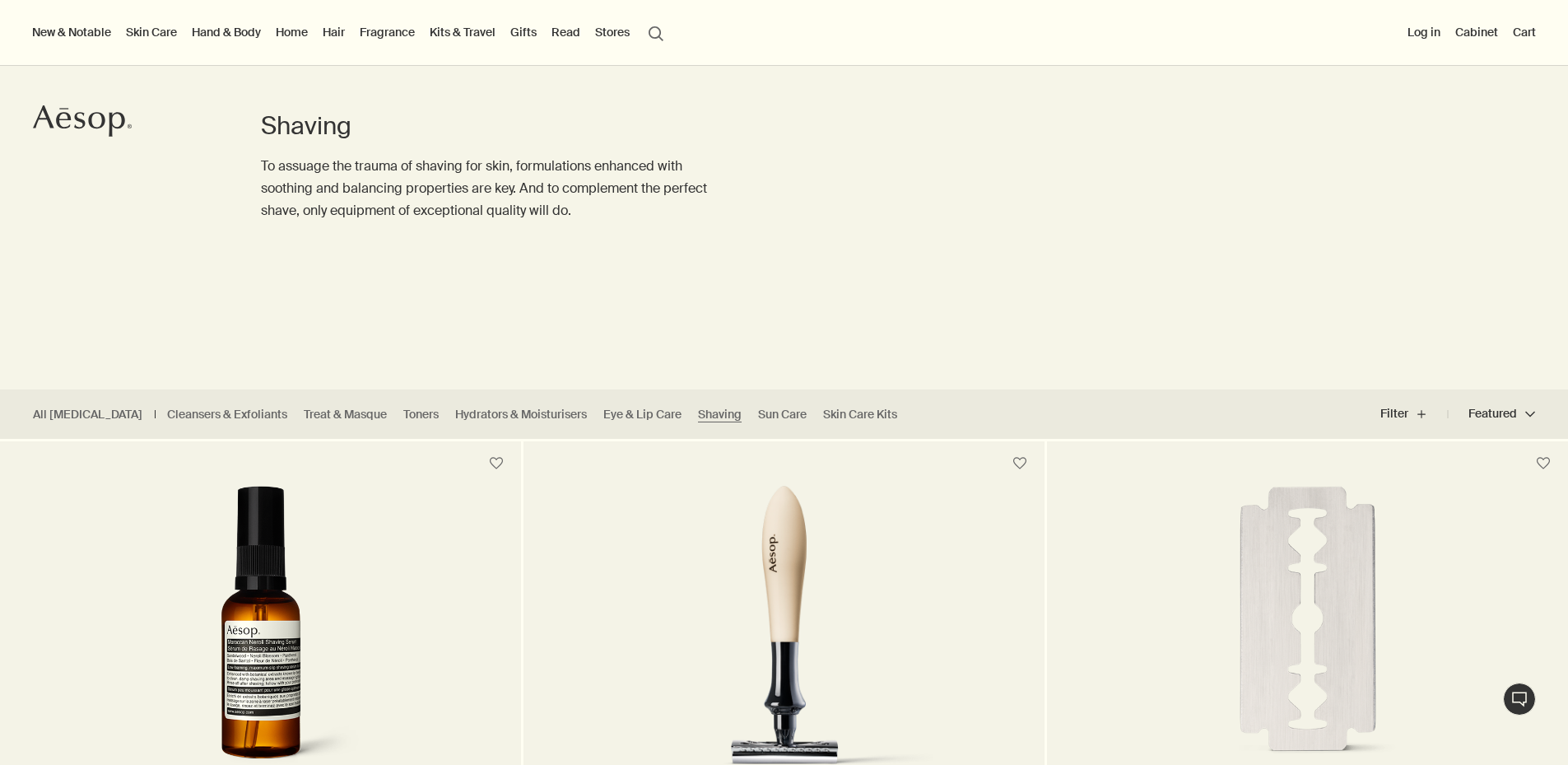
click at [1404, 32] on button "Log in" at bounding box center [1424, 32] width 39 height 21
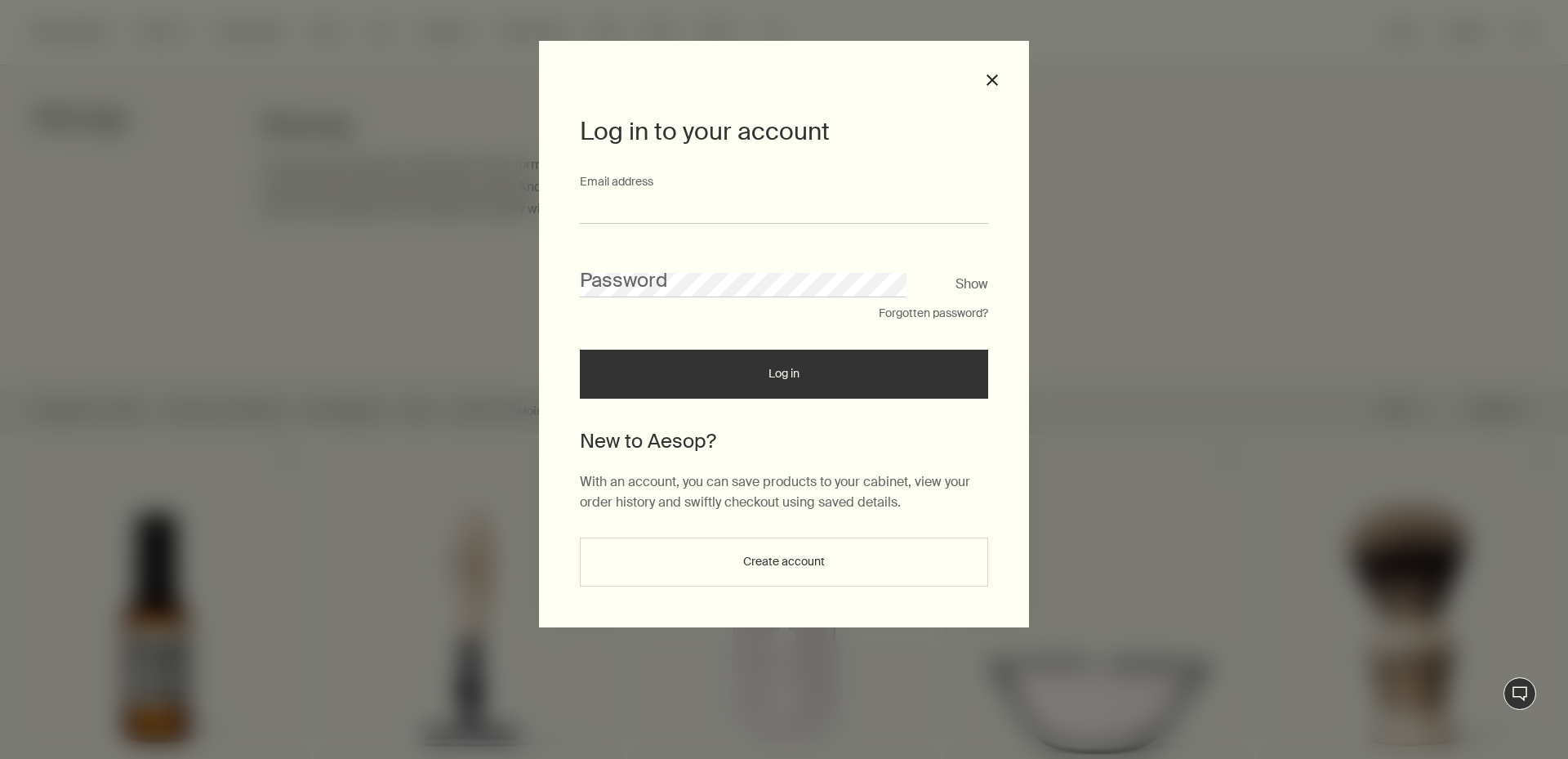
click at [845, 205] on input "Email address" at bounding box center [784, 209] width 408 height 30
type input "**********"
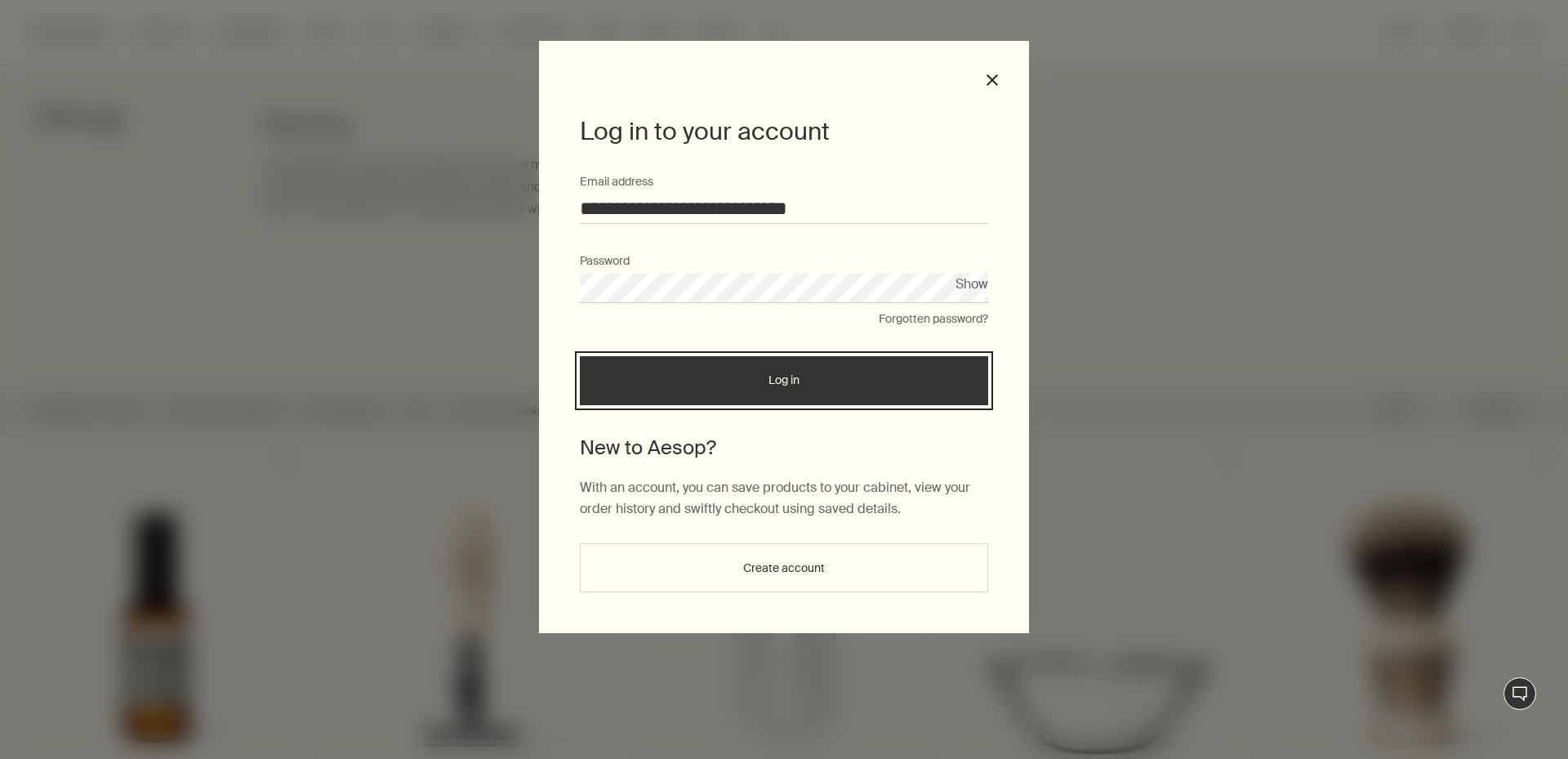
drag, startPoint x: 716, startPoint y: 392, endPoint x: 322, endPoint y: 449, distance: 398.1
click at [708, 397] on button "Log in" at bounding box center [784, 380] width 408 height 49
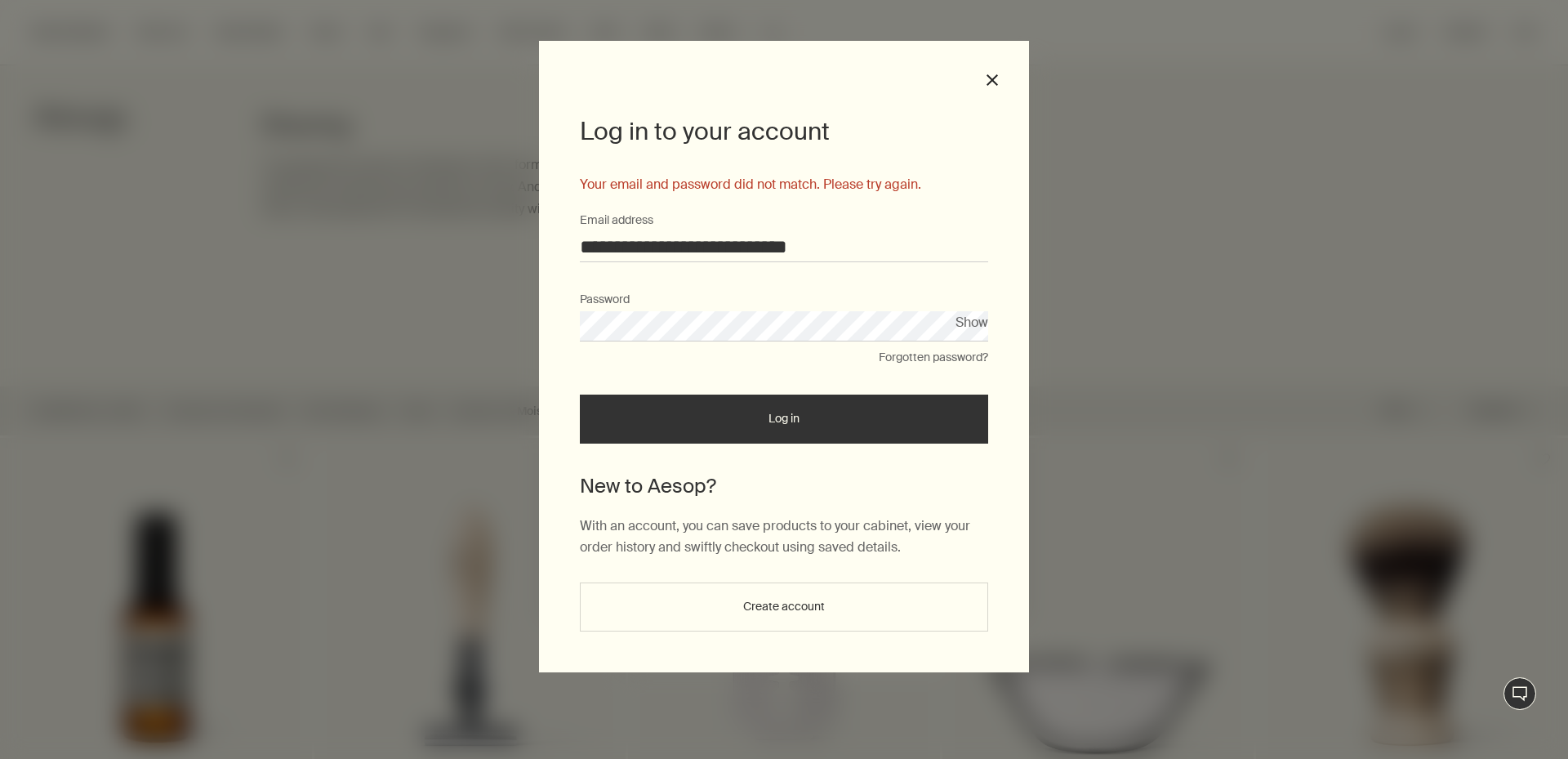
click at [765, 314] on div "Password" at bounding box center [784, 316] width 408 height 51
drag, startPoint x: 775, startPoint y: 310, endPoint x: 311, endPoint y: 319, distance: 464.1
click at [311, 319] on div "**********" at bounding box center [784, 380] width 1568 height 759
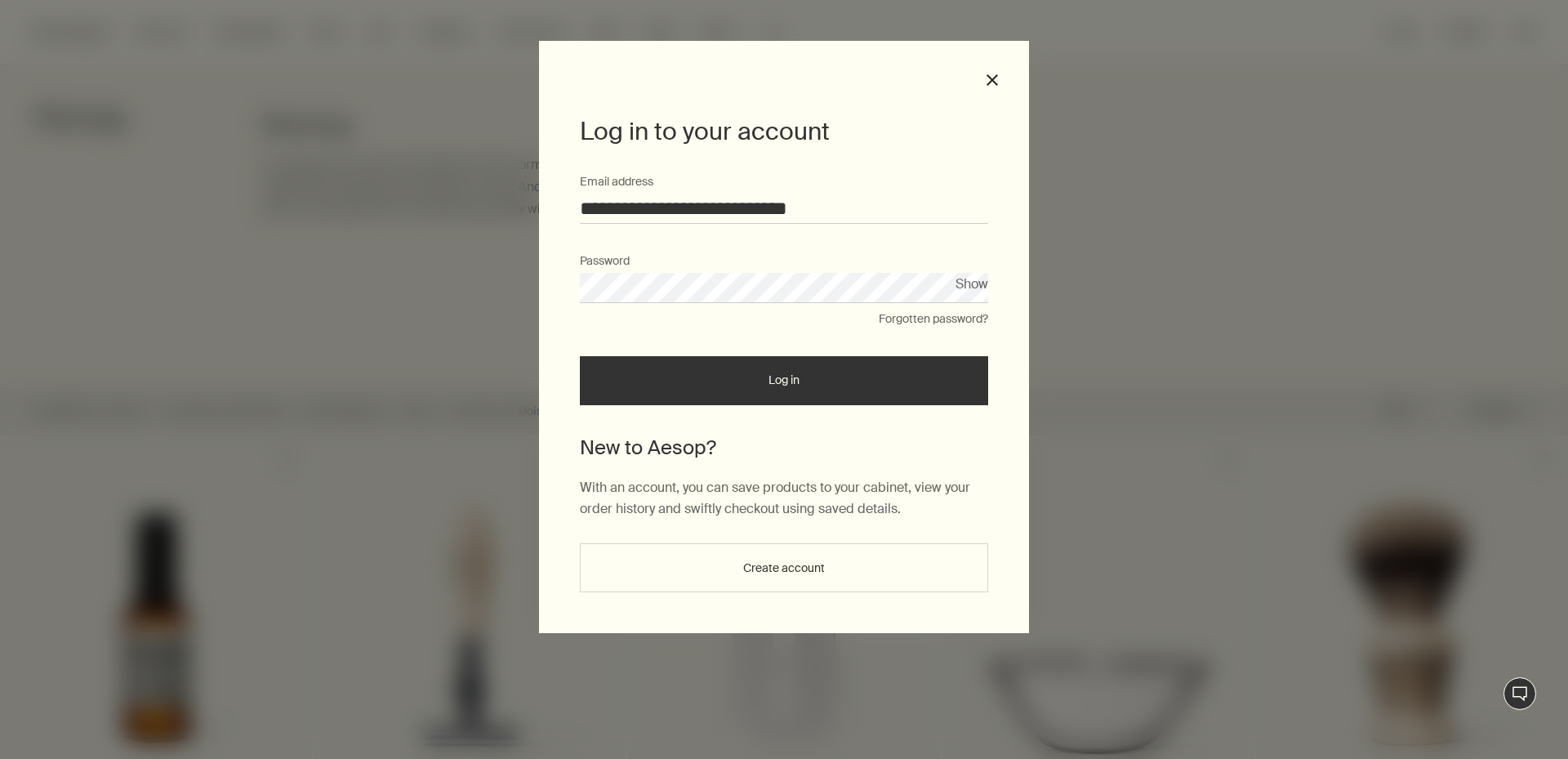
click at [580, 356] on button "Log in" at bounding box center [784, 380] width 408 height 49
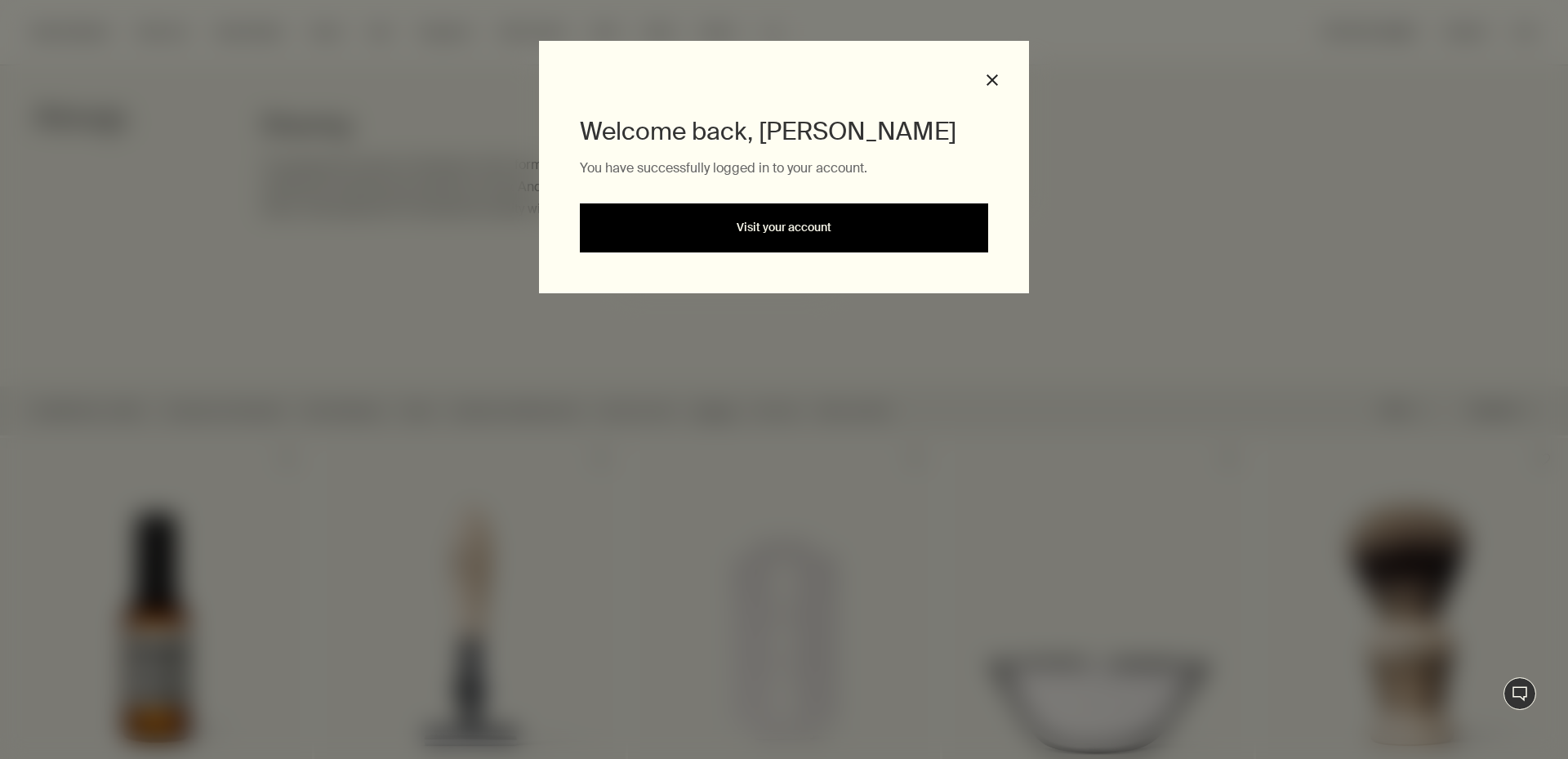
drag, startPoint x: 836, startPoint y: 231, endPoint x: 704, endPoint y: 287, distance: 143.4
click at [835, 231] on link "Visit your account" at bounding box center [784, 227] width 408 height 49
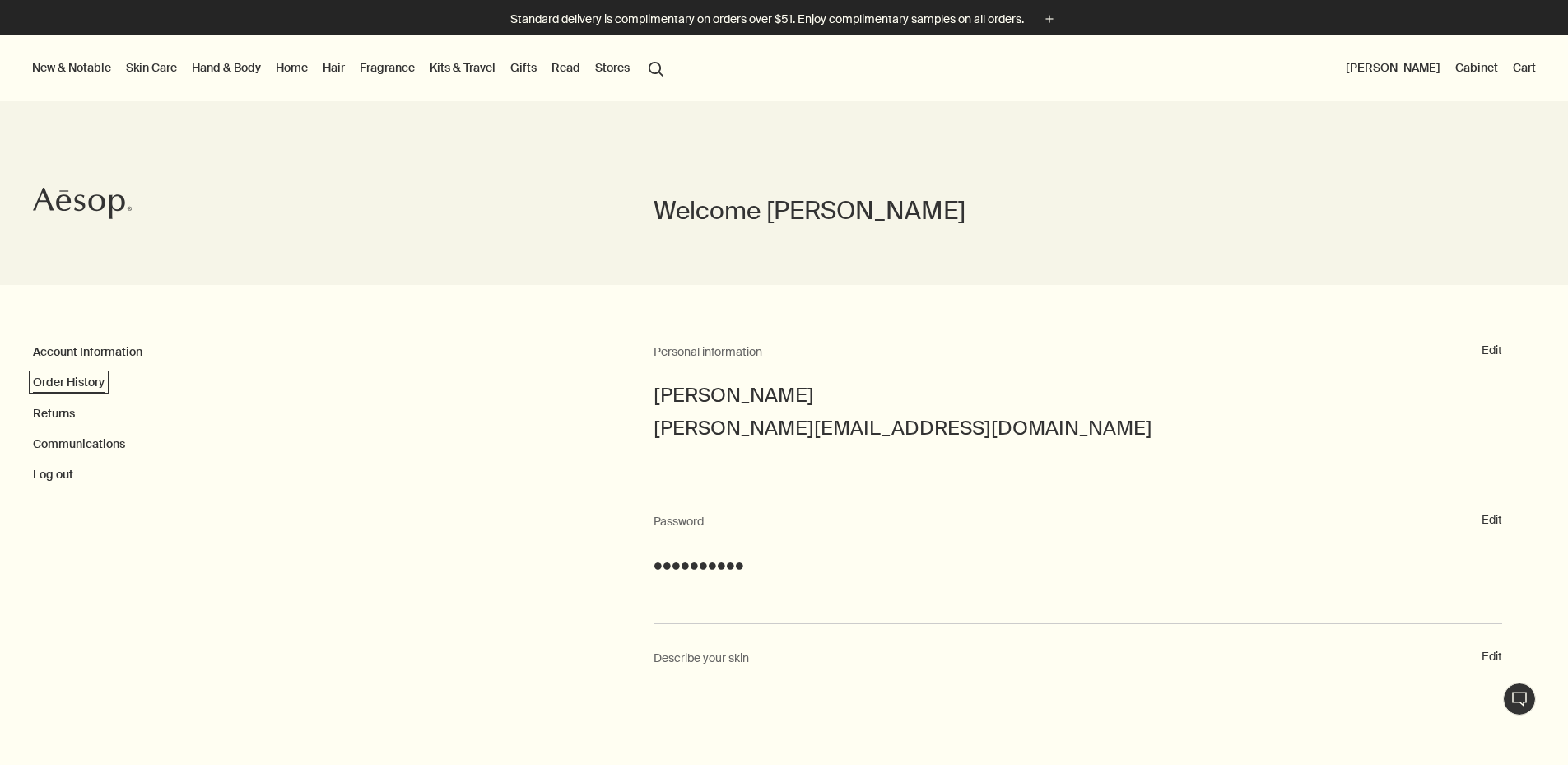
click at [69, 380] on link "Order History" at bounding box center [68, 382] width 72 height 15
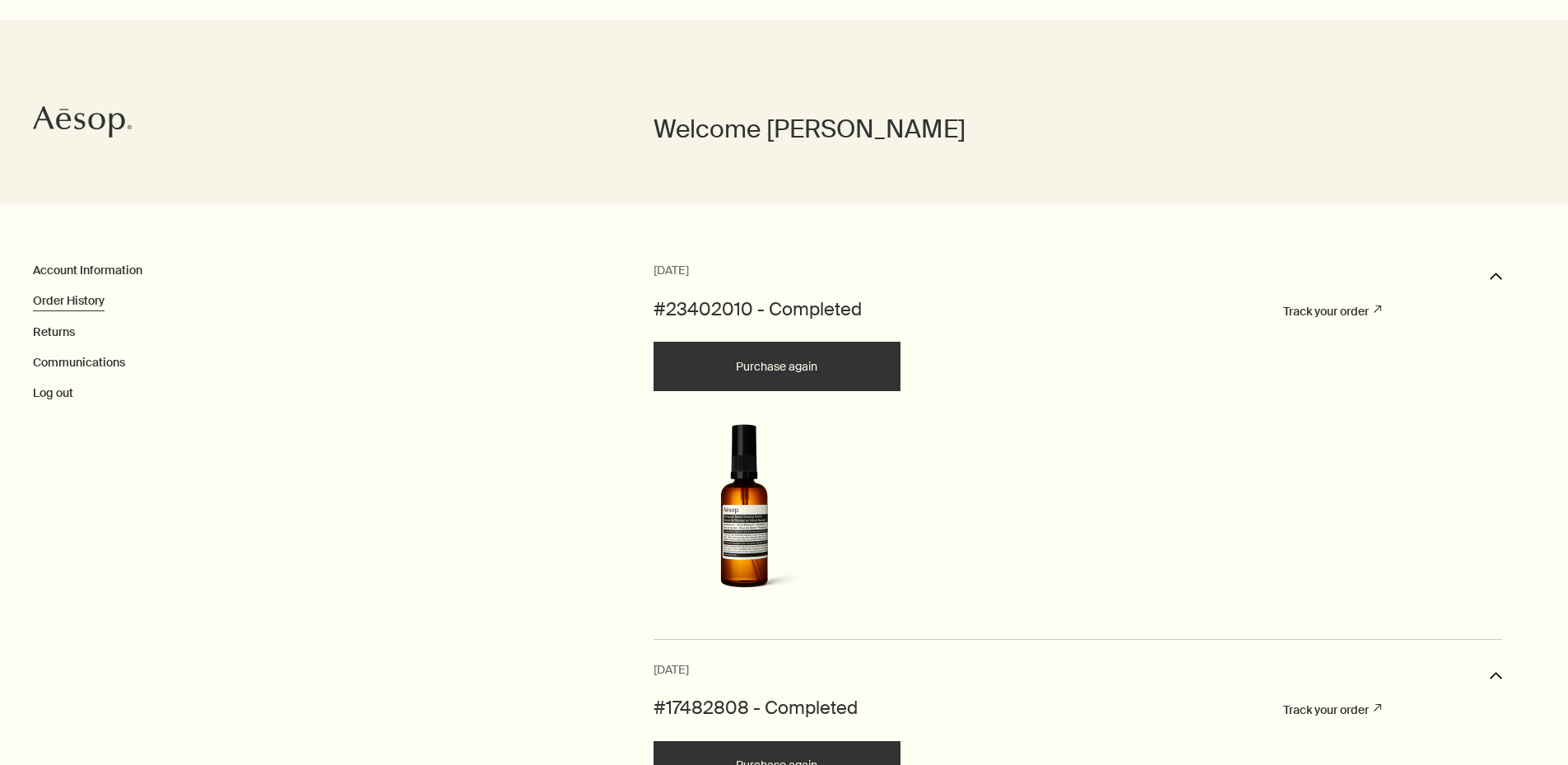
scroll to position [329, 0]
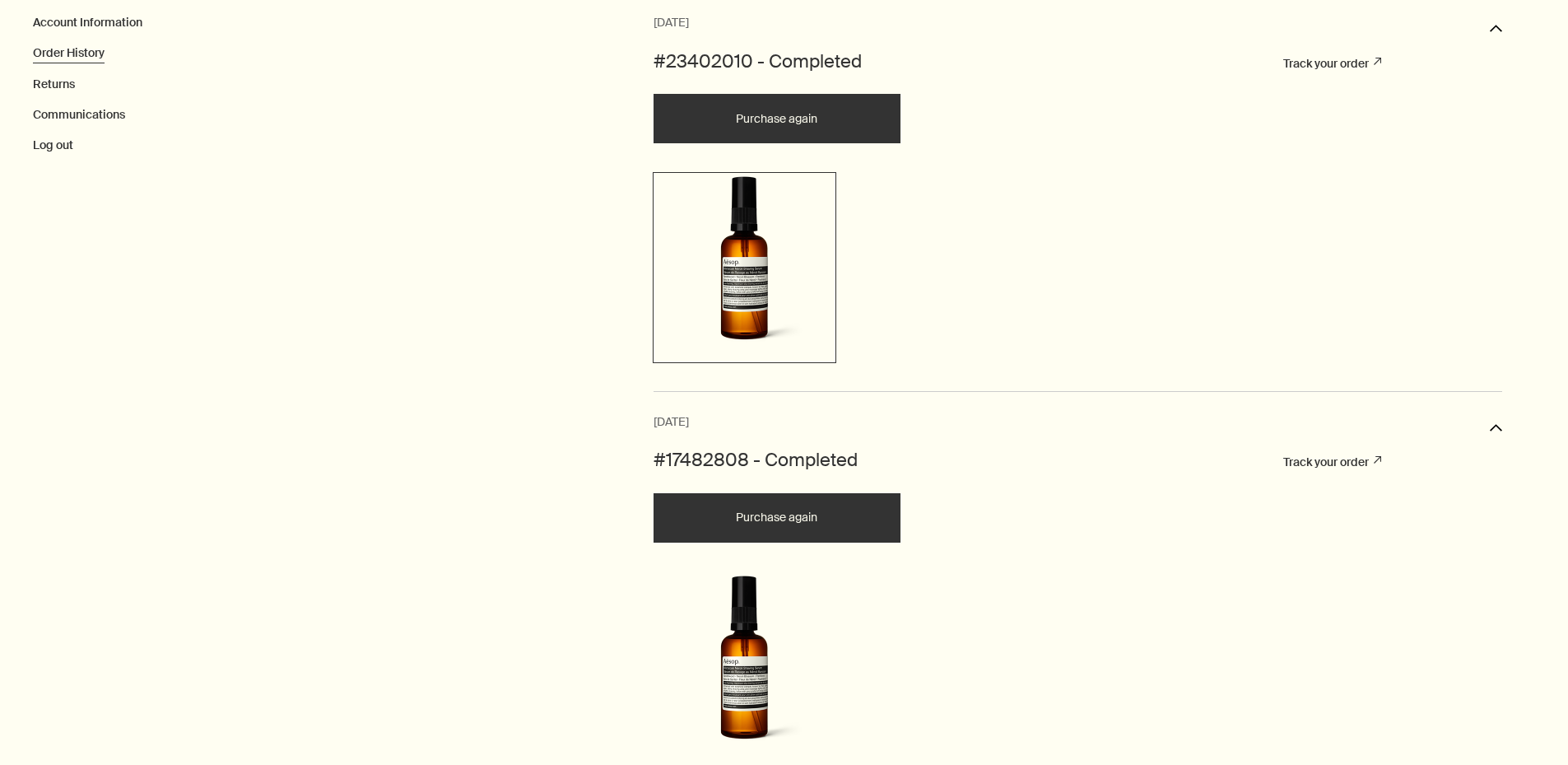
click at [738, 294] on img at bounding box center [744, 265] width 175 height 179
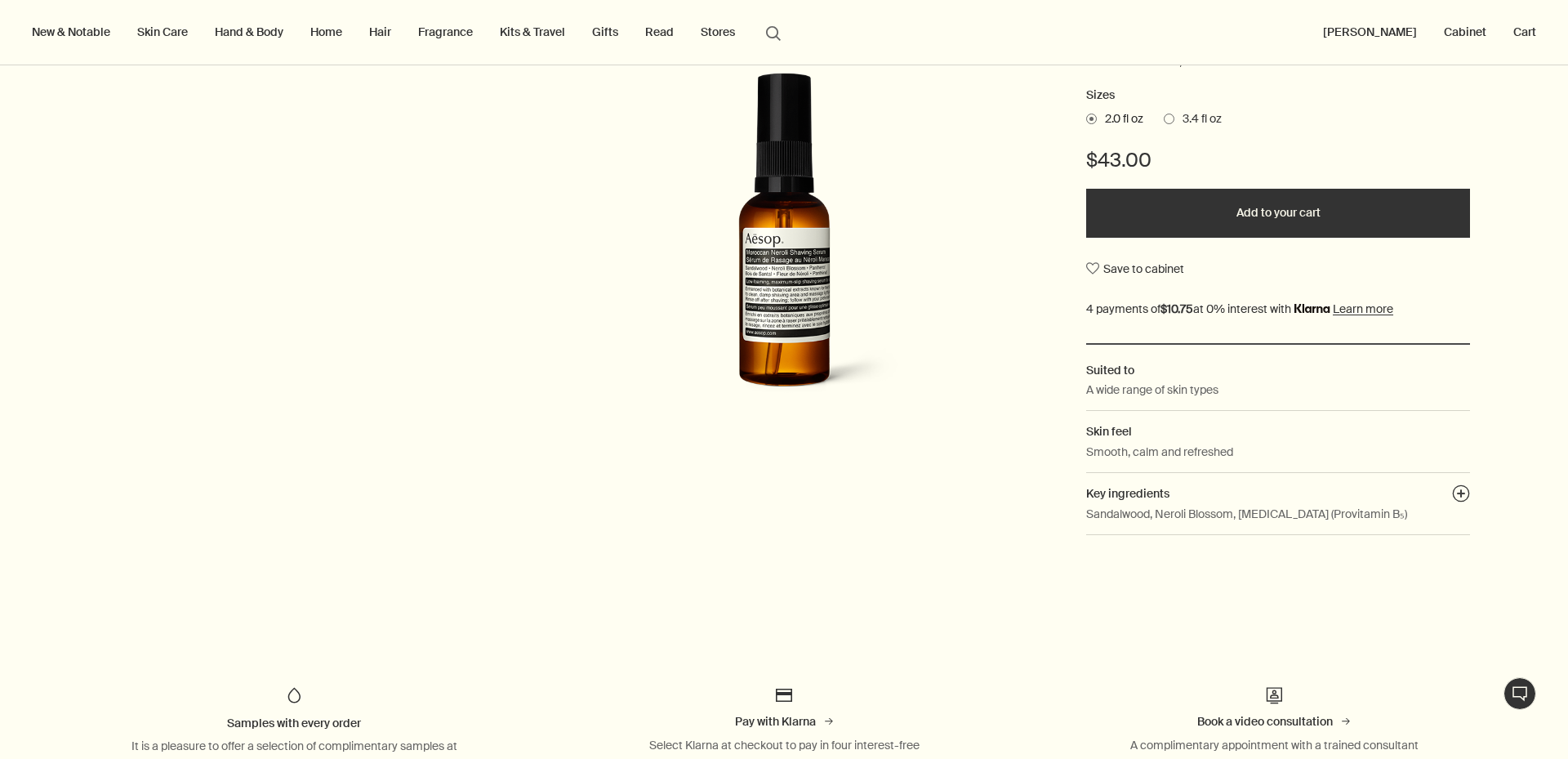
scroll to position [81, 0]
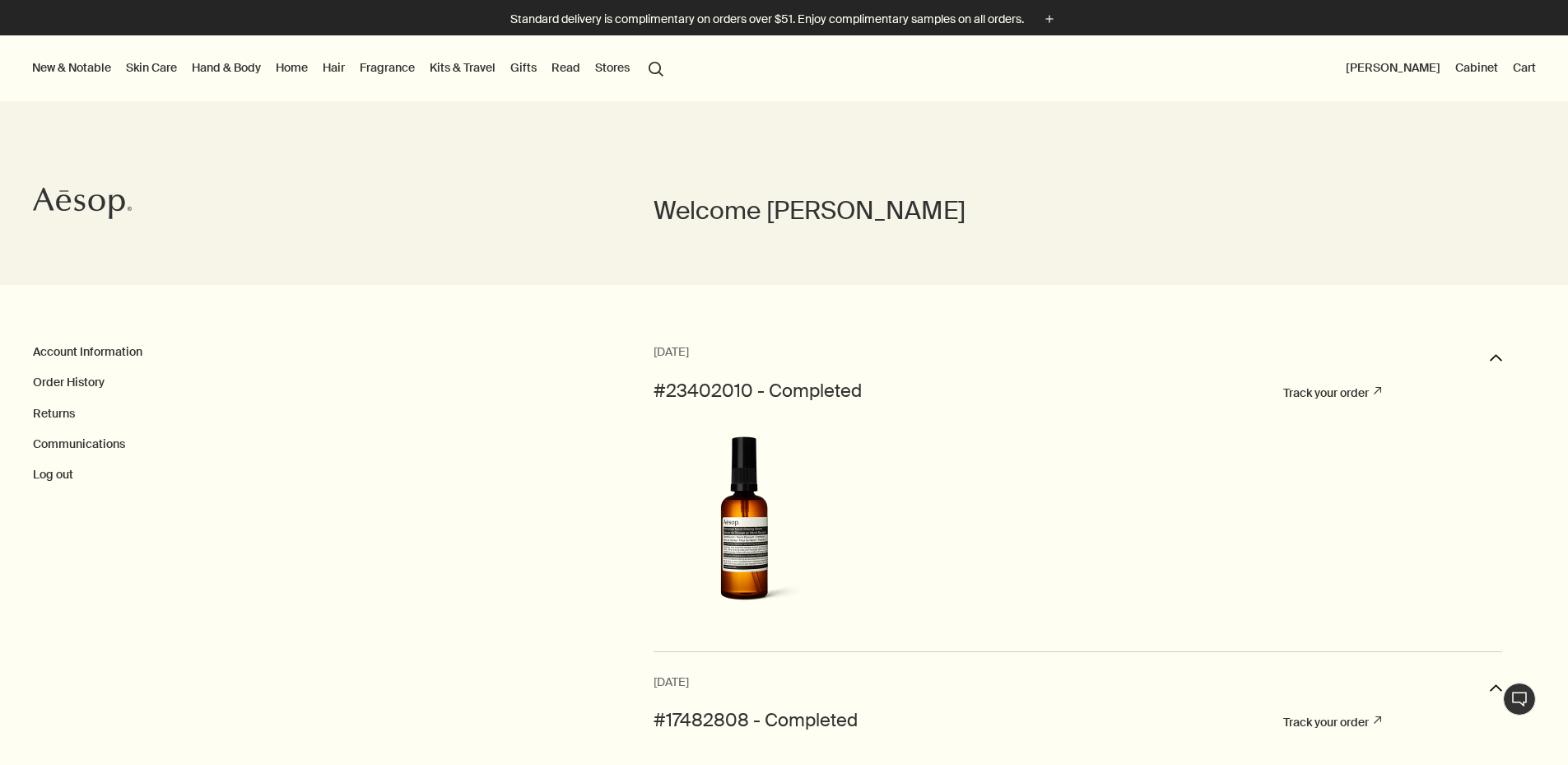
scroll to position [329, 0]
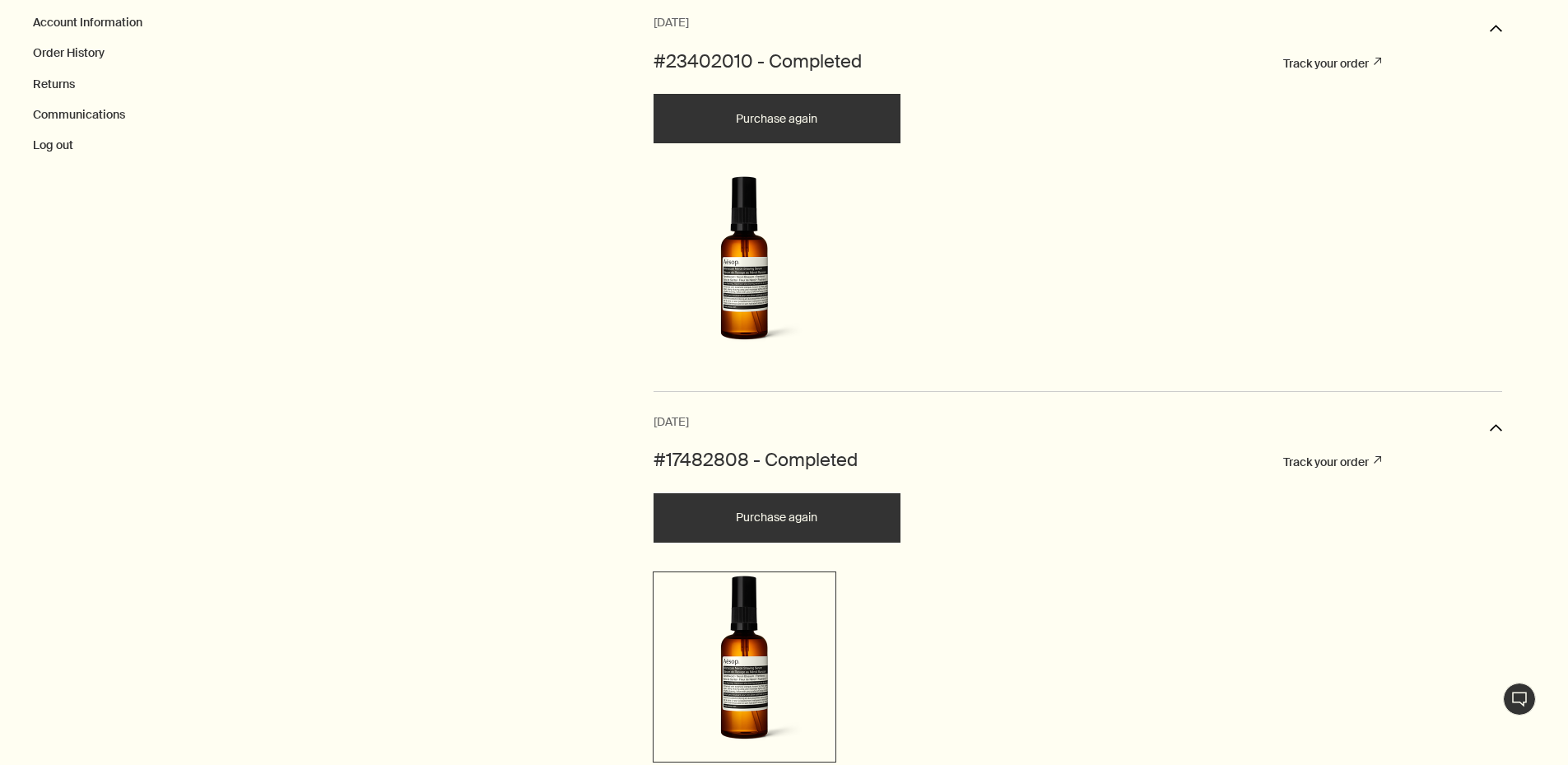
click at [765, 688] on img at bounding box center [744, 664] width 175 height 179
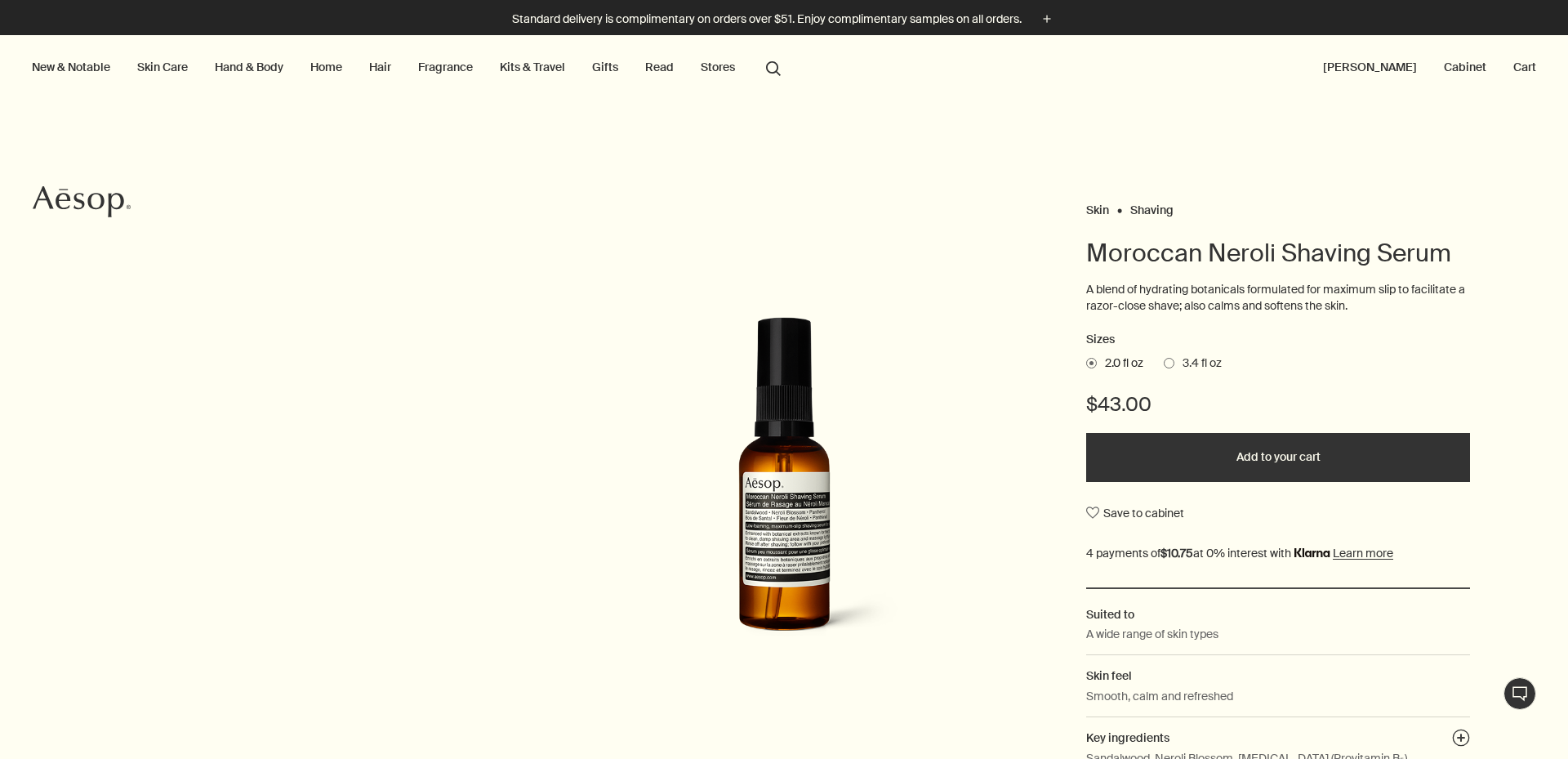
click at [1164, 360] on span at bounding box center [1168, 362] width 10 height 10
click at [1164, 360] on input "3.4 fl oz" at bounding box center [1164, 360] width 0 height 10
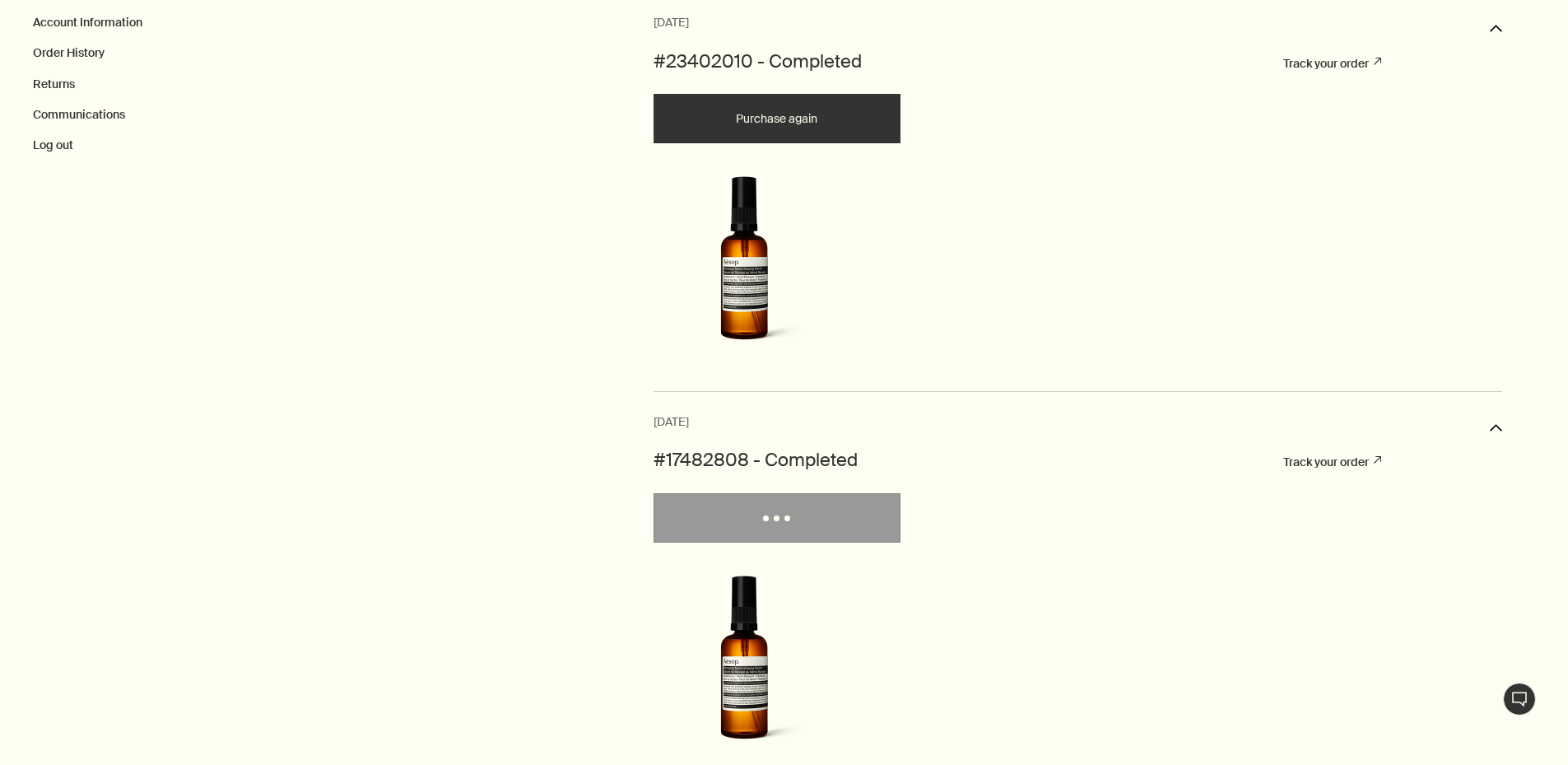
scroll to position [824, 0]
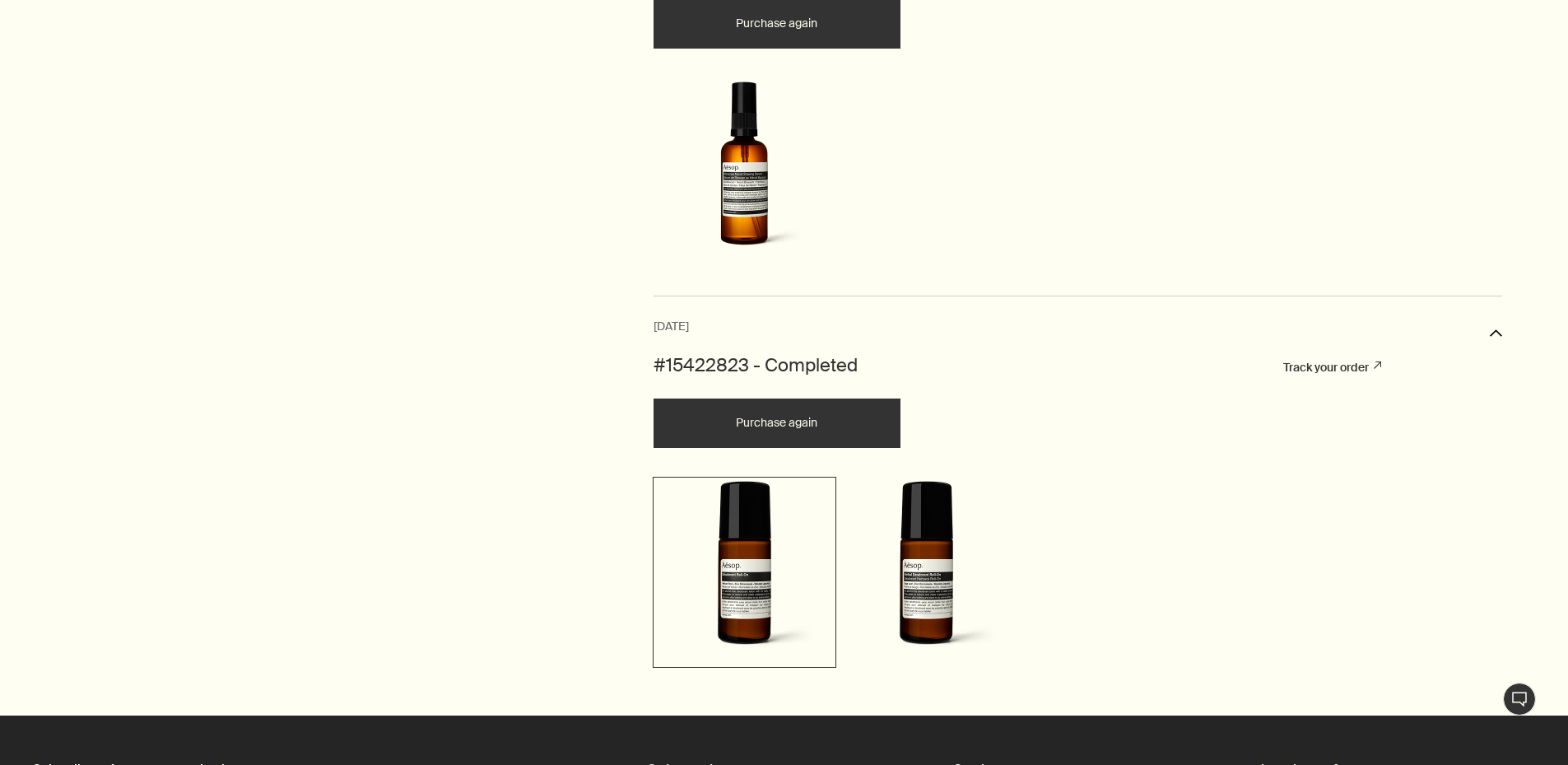
click at [748, 575] on img at bounding box center [744, 570] width 175 height 179
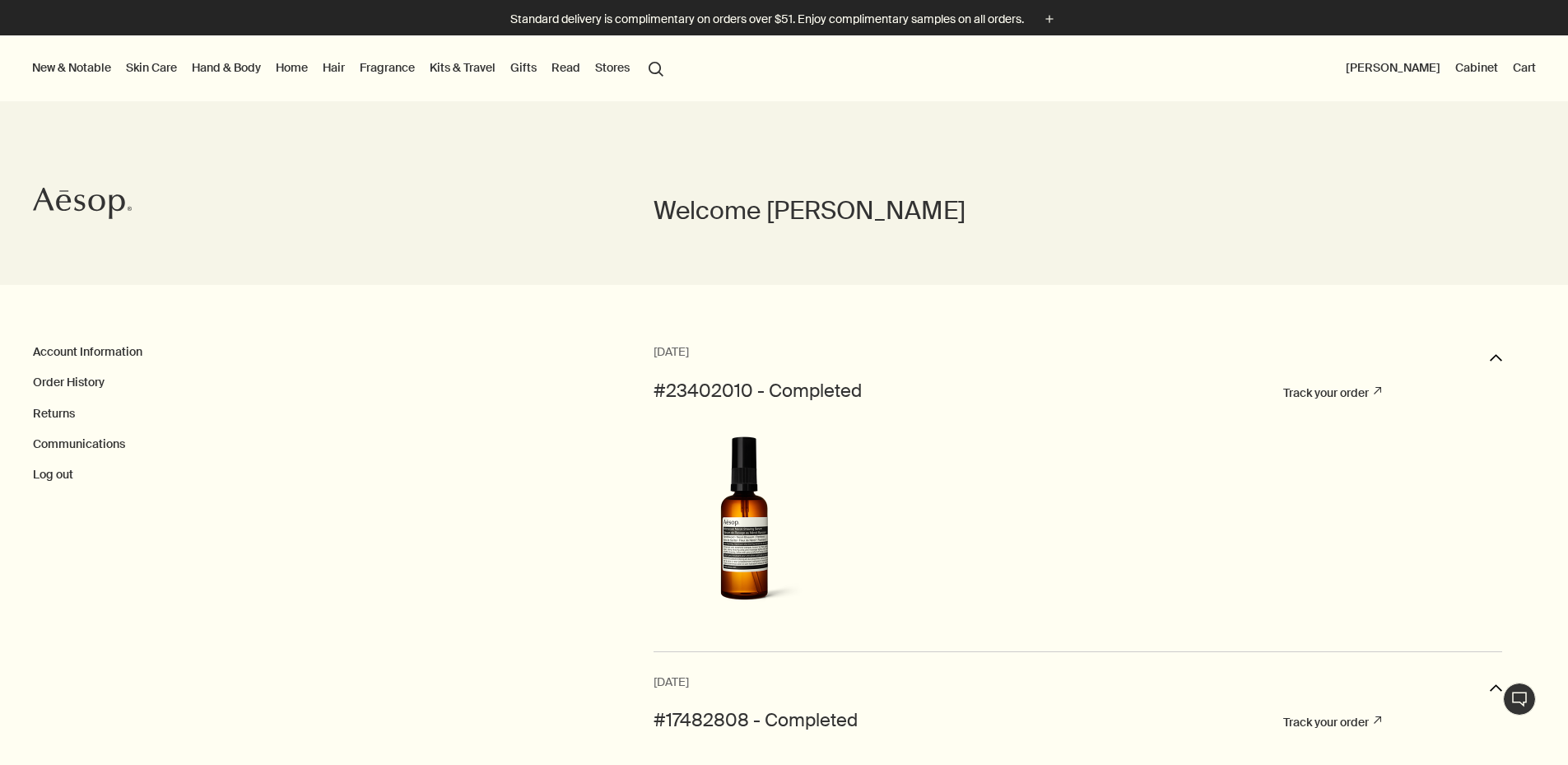
scroll to position [824, 0]
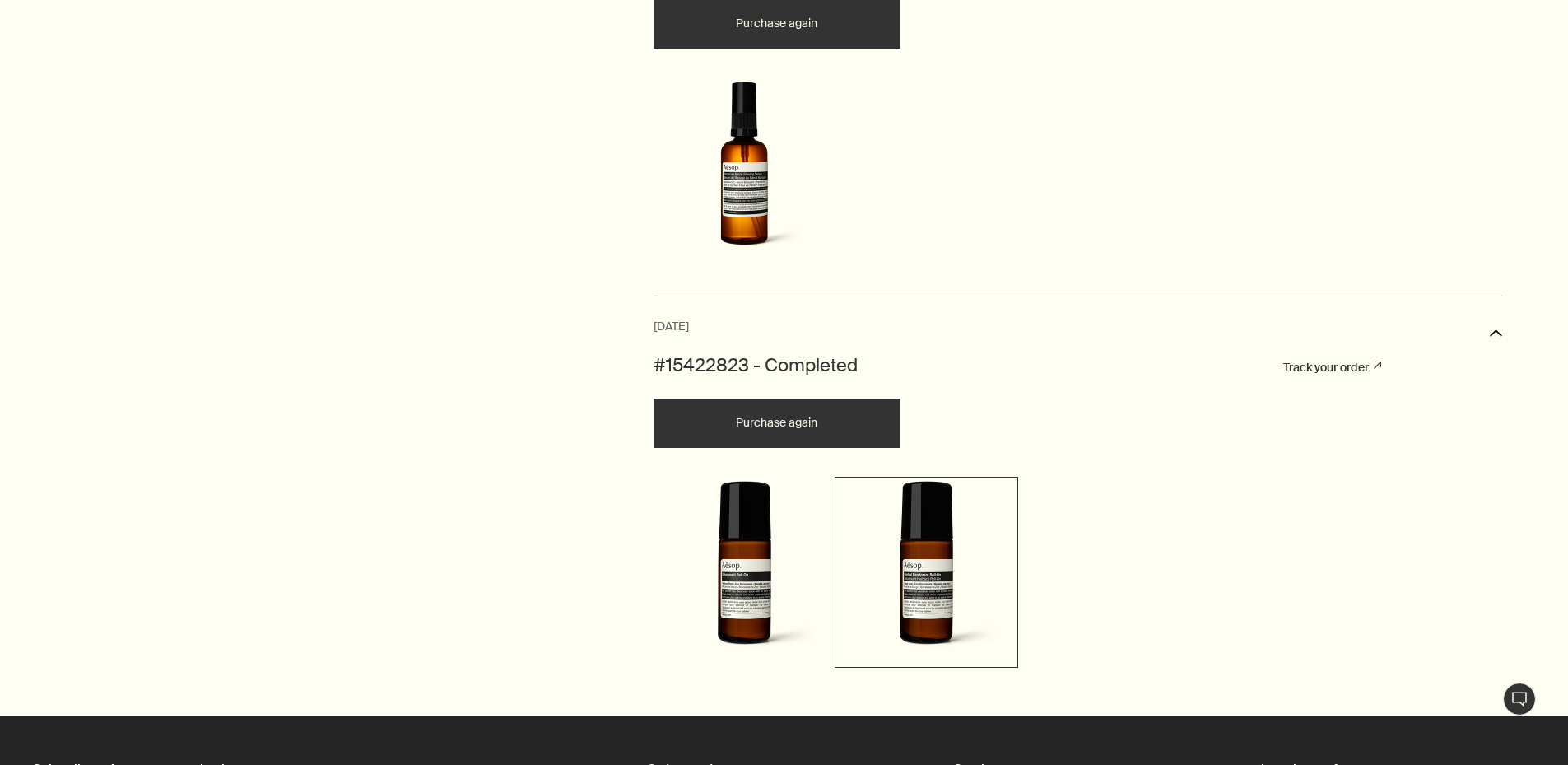
click at [901, 536] on img at bounding box center [926, 570] width 175 height 179
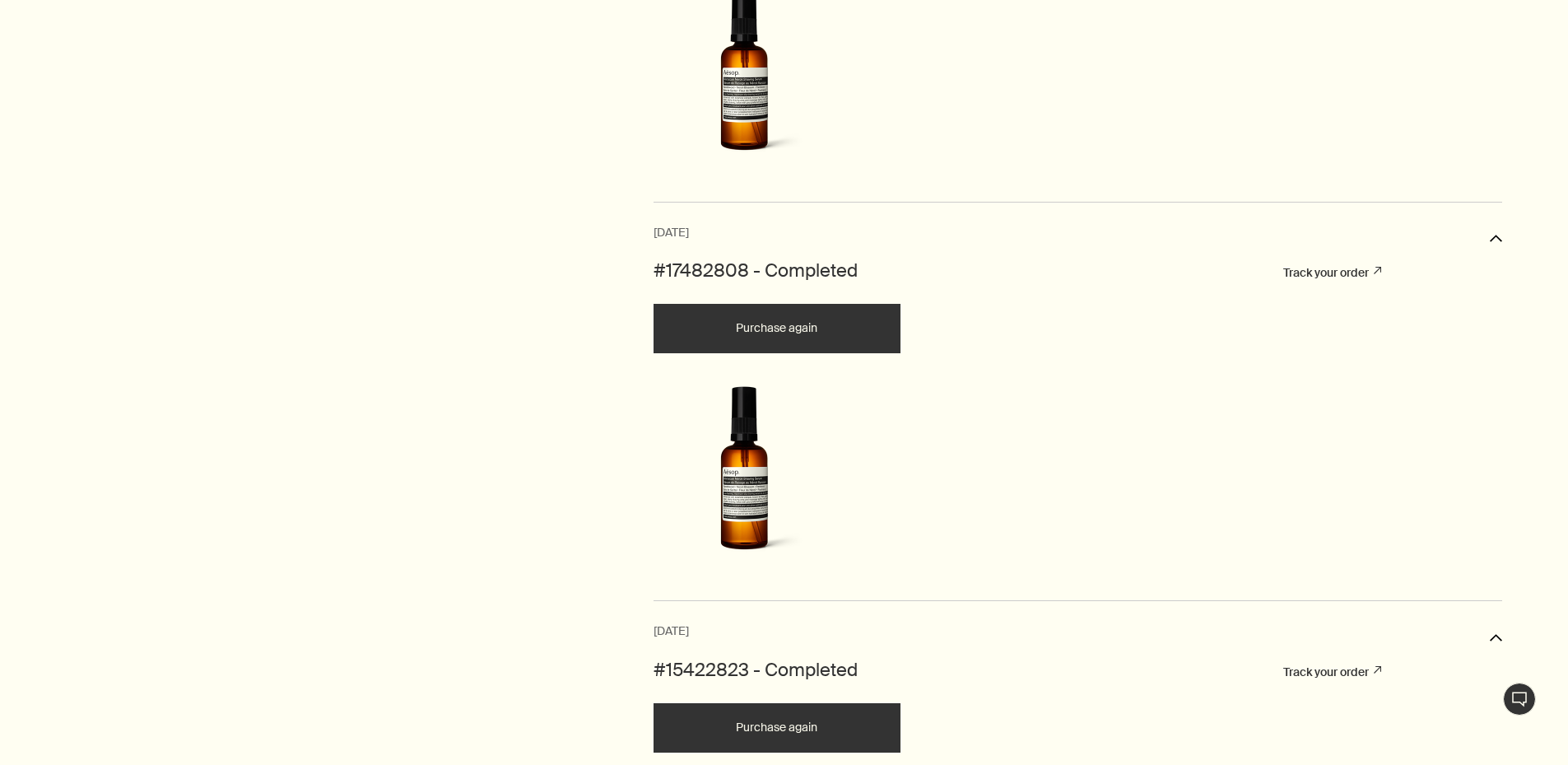
scroll to position [329, 0]
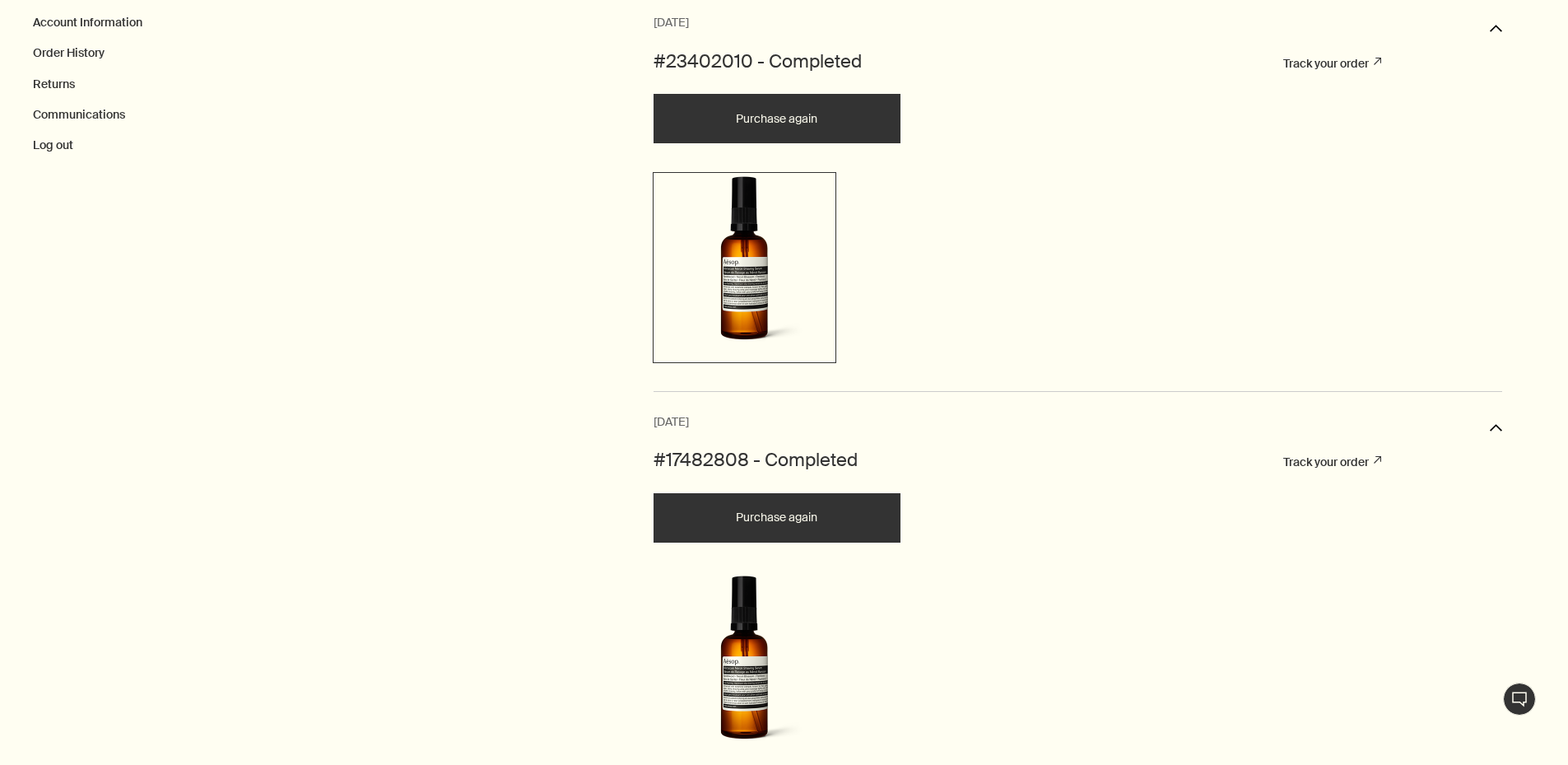
click at [730, 260] on img at bounding box center [744, 265] width 175 height 179
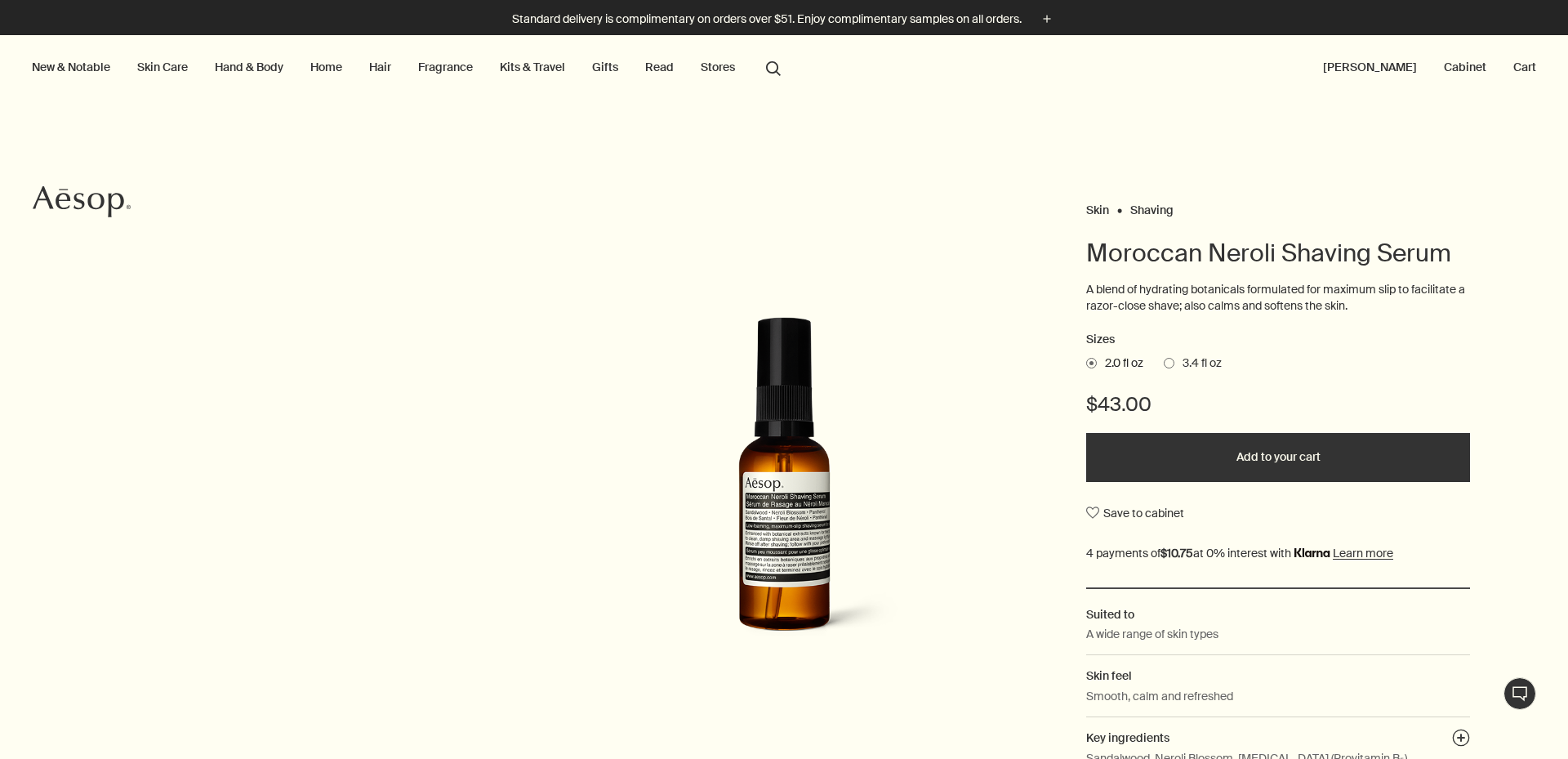
click at [1164, 363] on span at bounding box center [1168, 362] width 10 height 10
click at [1164, 363] on input "3.4 fl oz" at bounding box center [1164, 360] width 0 height 10
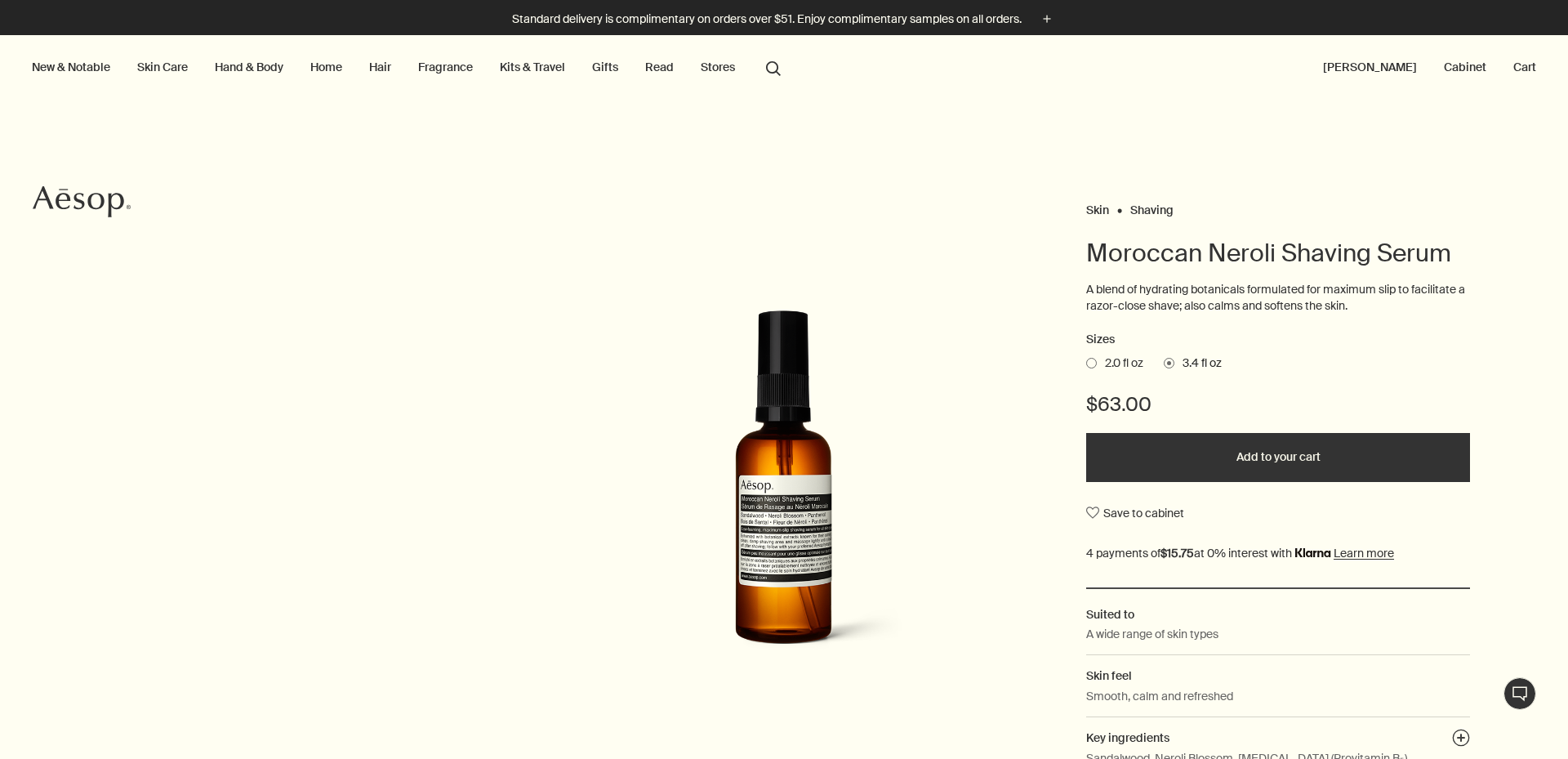
drag, startPoint x: 1259, startPoint y: 466, endPoint x: 1244, endPoint y: 466, distance: 15.0
click at [1256, 466] on button "Add to your cart" at bounding box center [1278, 457] width 384 height 49
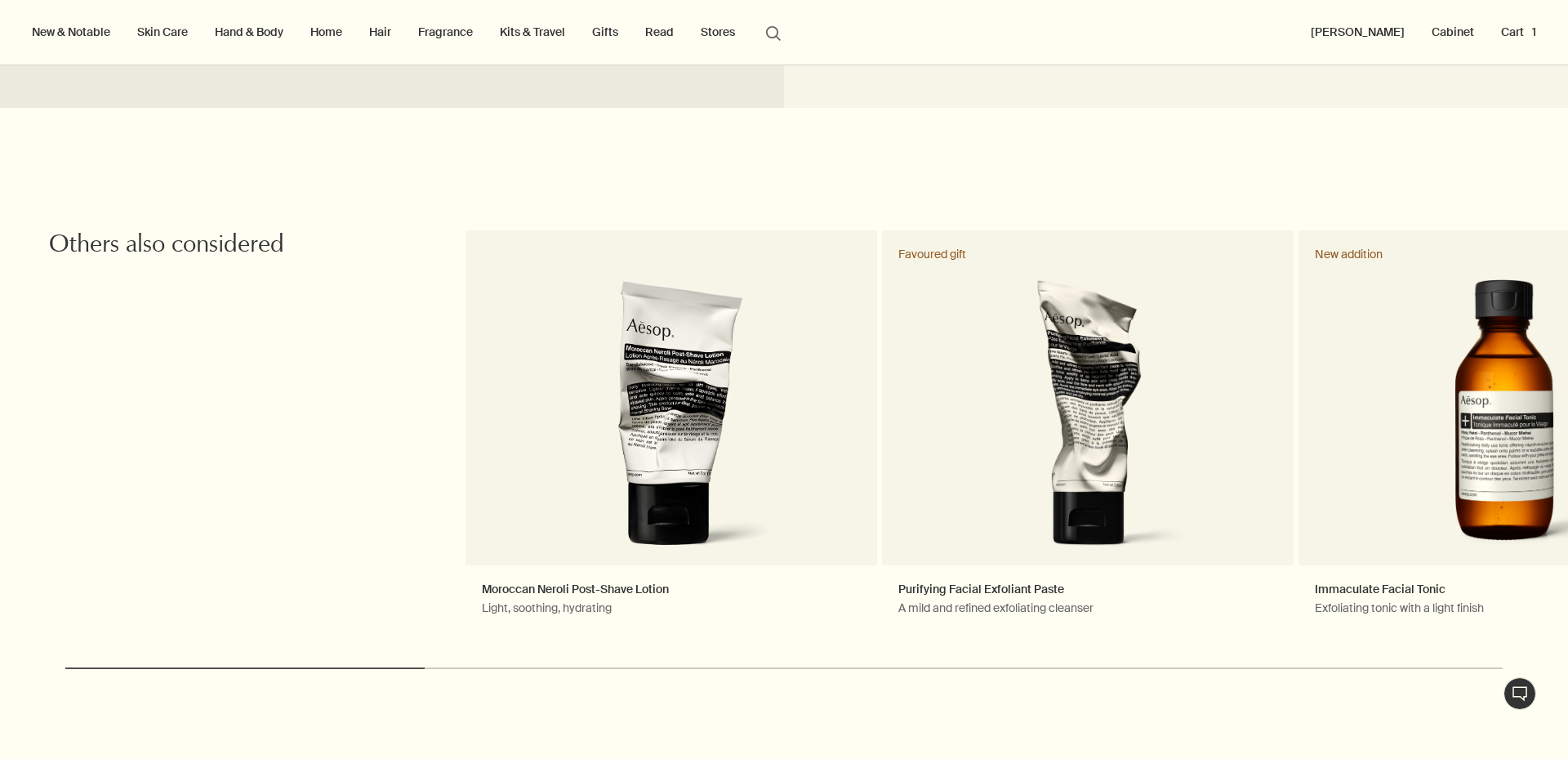
scroll to position [1716, 0]
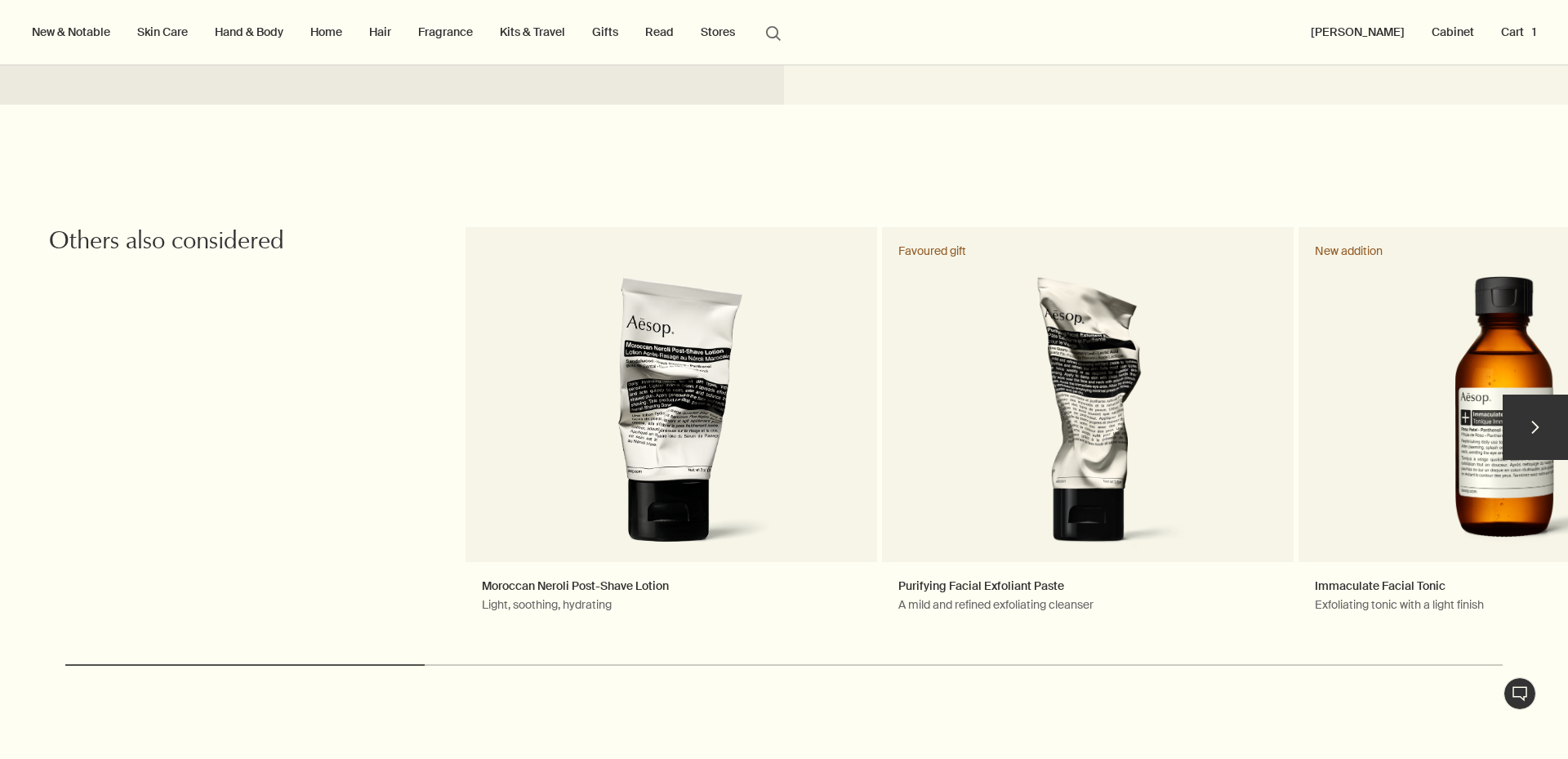
click at [1523, 426] on button "chevron" at bounding box center [1536, 427] width 66 height 66
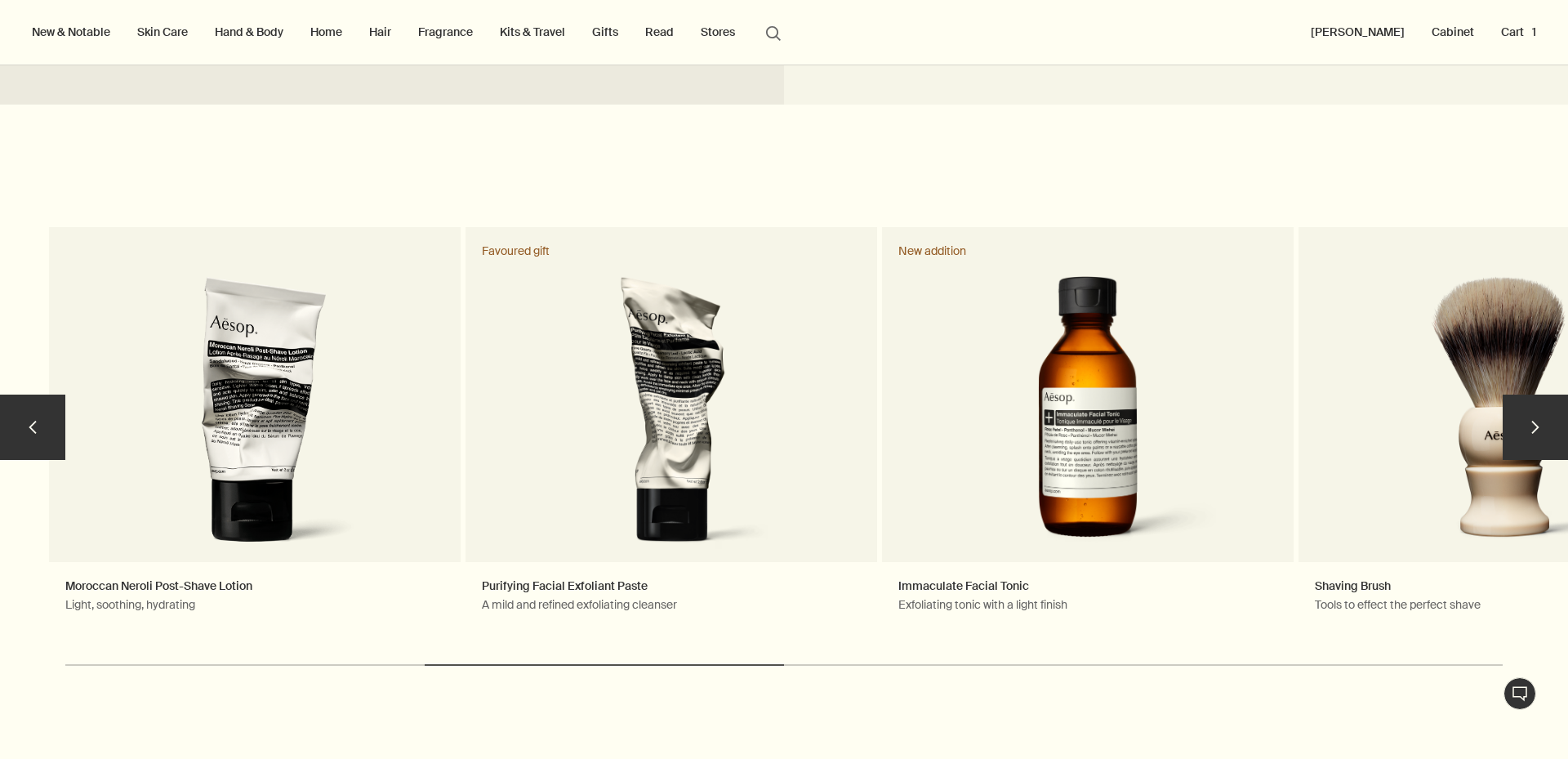
click at [1523, 426] on button "chevron" at bounding box center [1536, 427] width 66 height 66
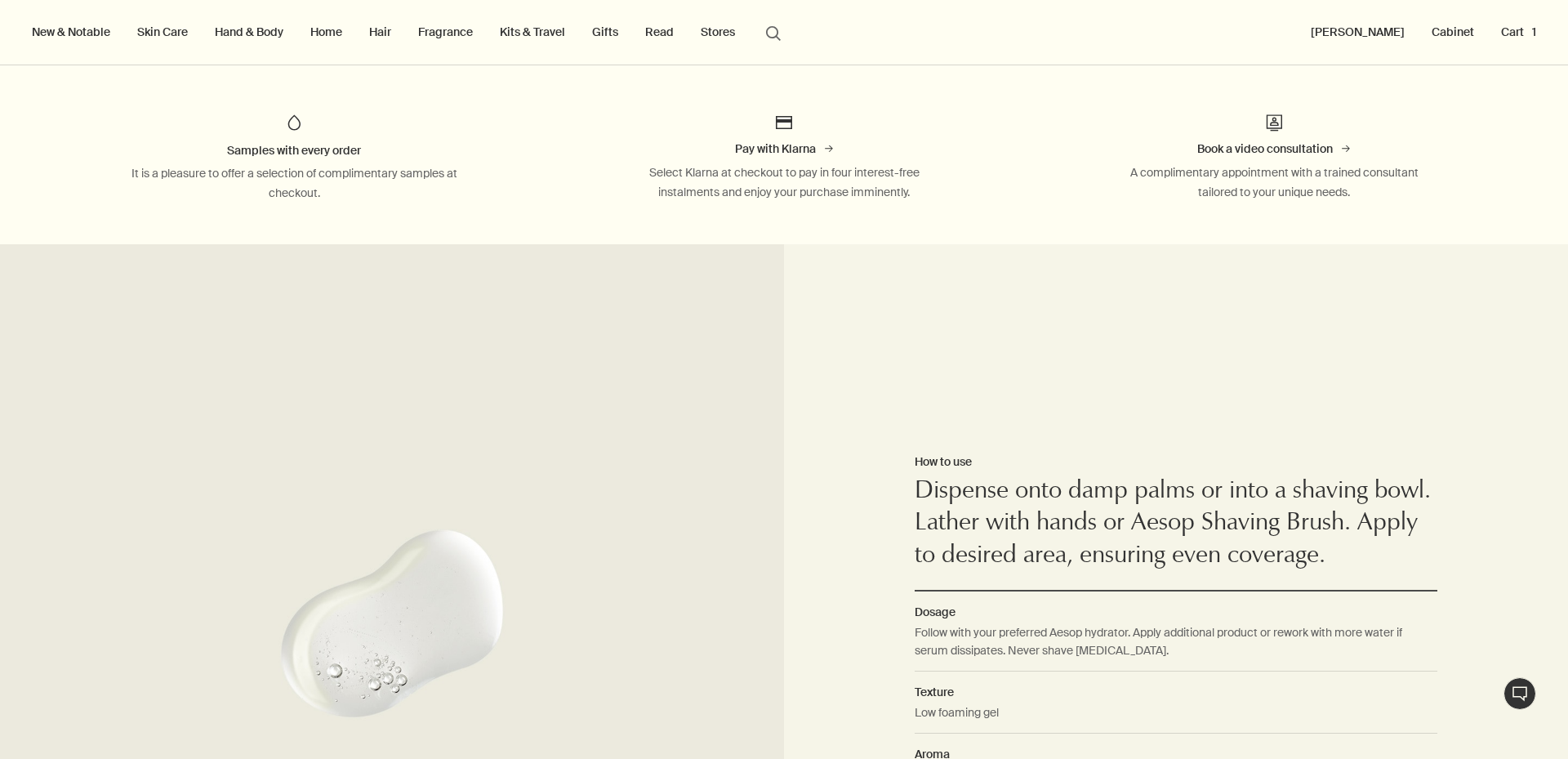
scroll to position [245, 0]
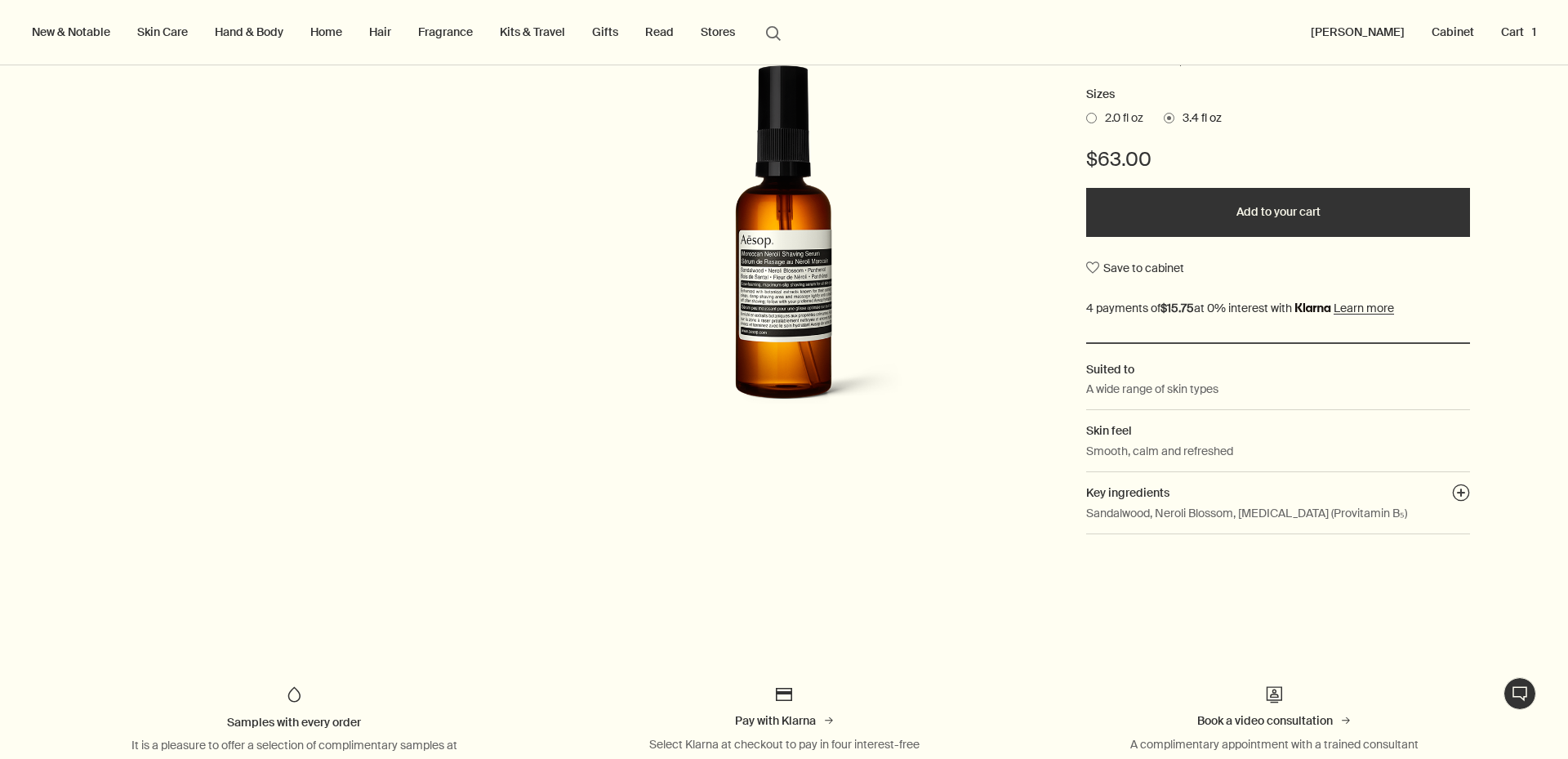
click at [1512, 30] on button "Cart 1" at bounding box center [1518, 31] width 42 height 21
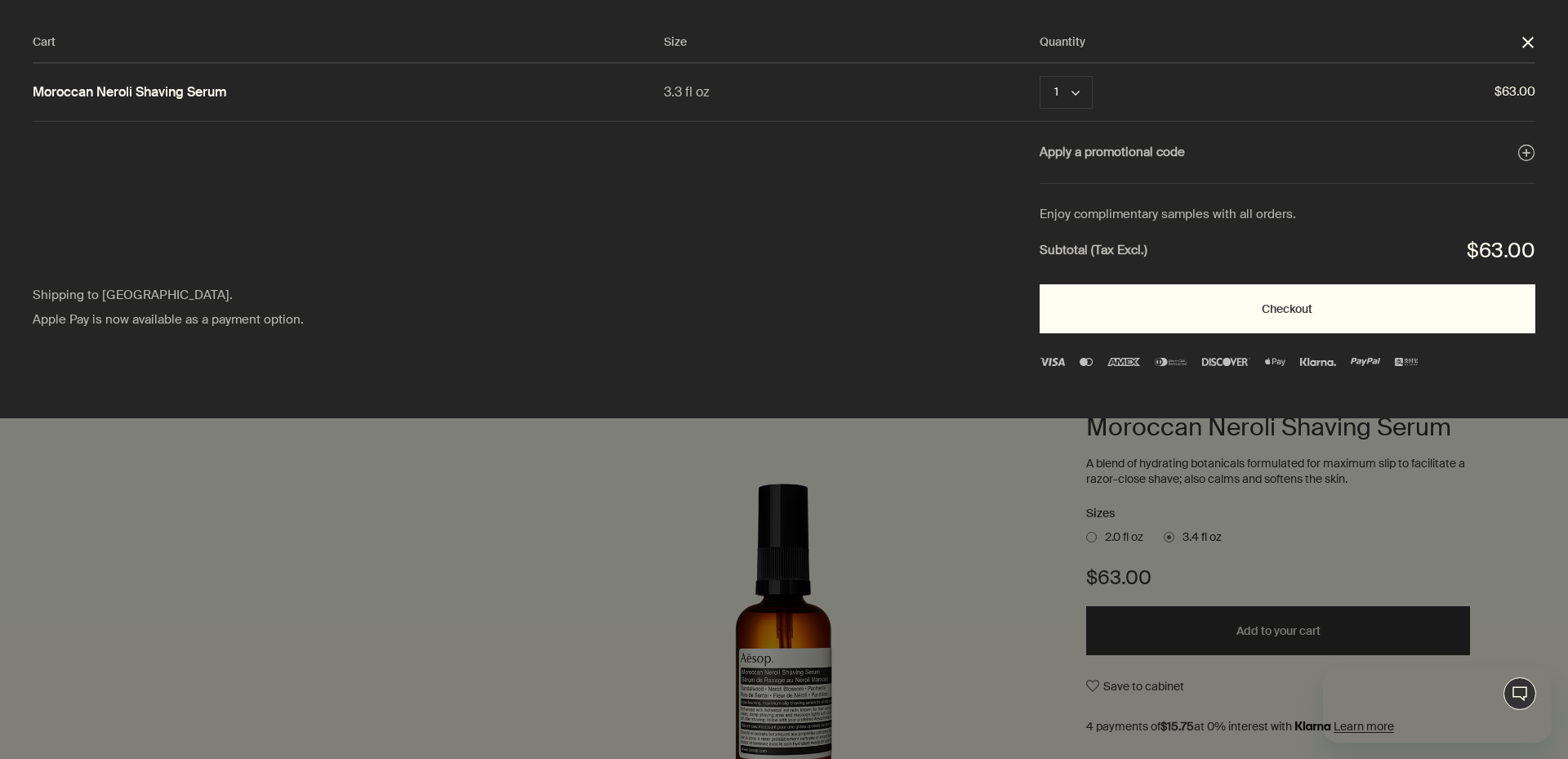
scroll to position [0, 0]
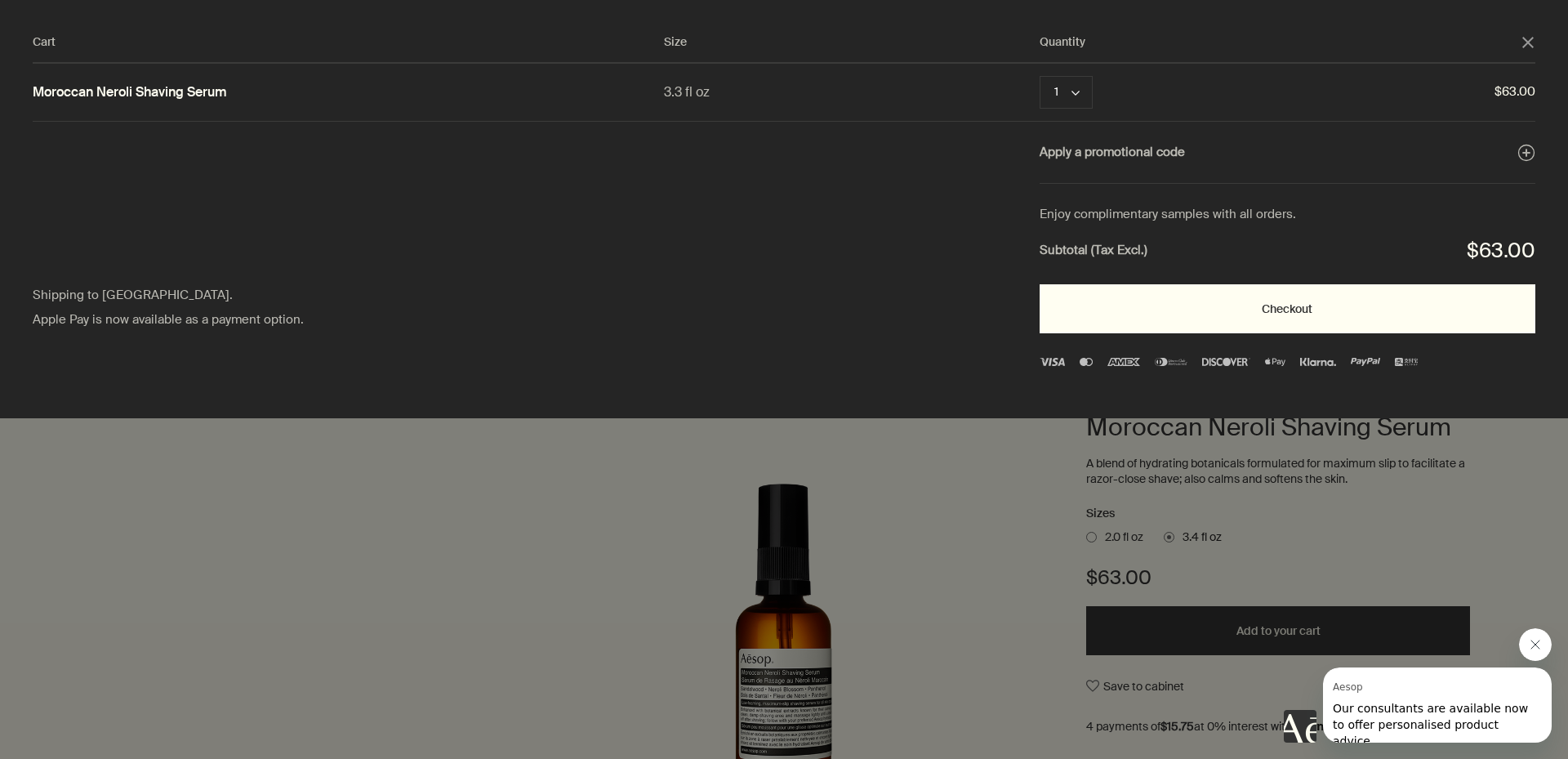
click at [1192, 306] on button "Checkout" at bounding box center [1287, 308] width 496 height 49
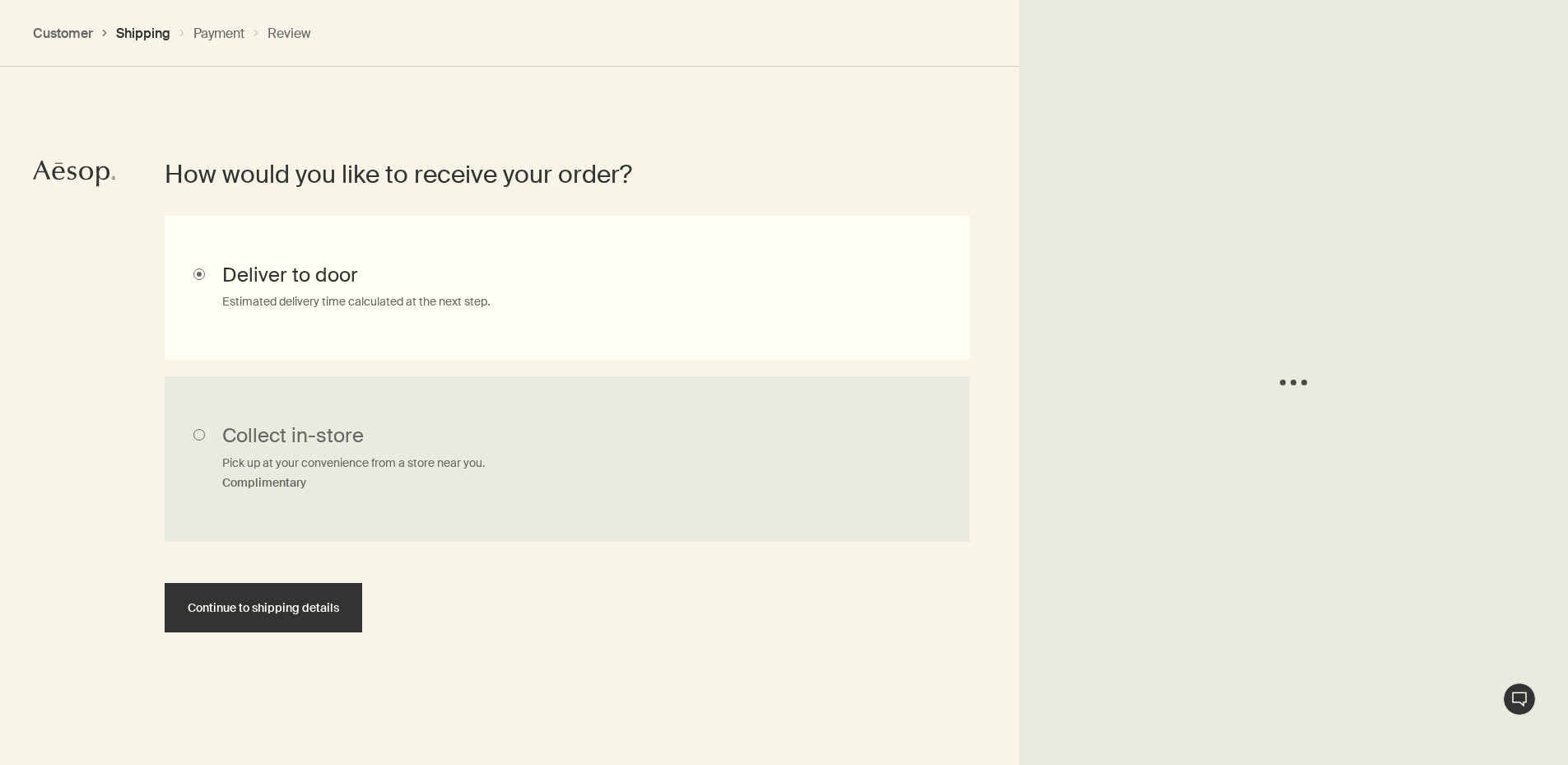
scroll to position [372, 0]
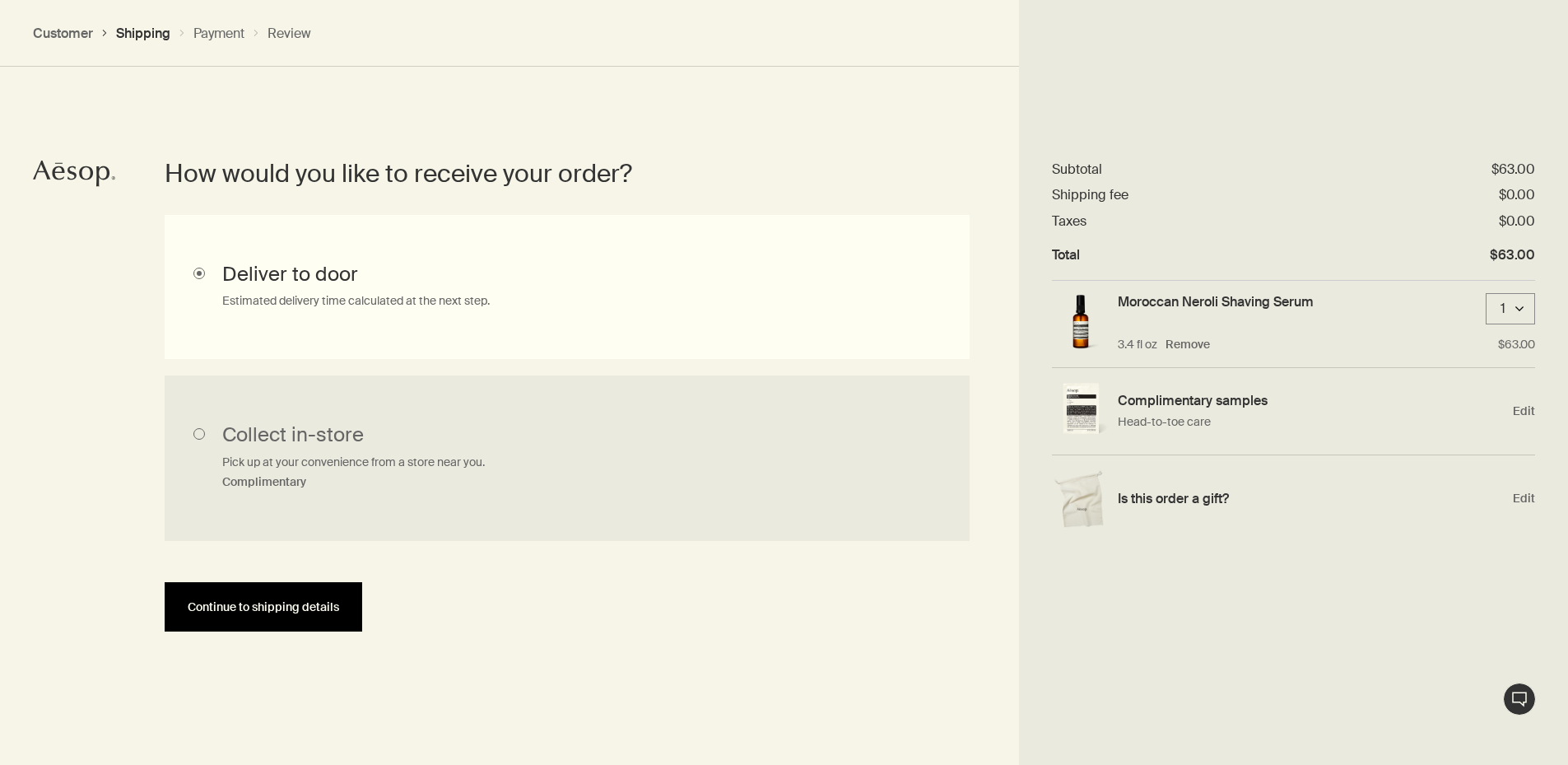
click at [285, 620] on button "Continue to shipping details" at bounding box center [263, 606] width 197 height 49
select select "US"
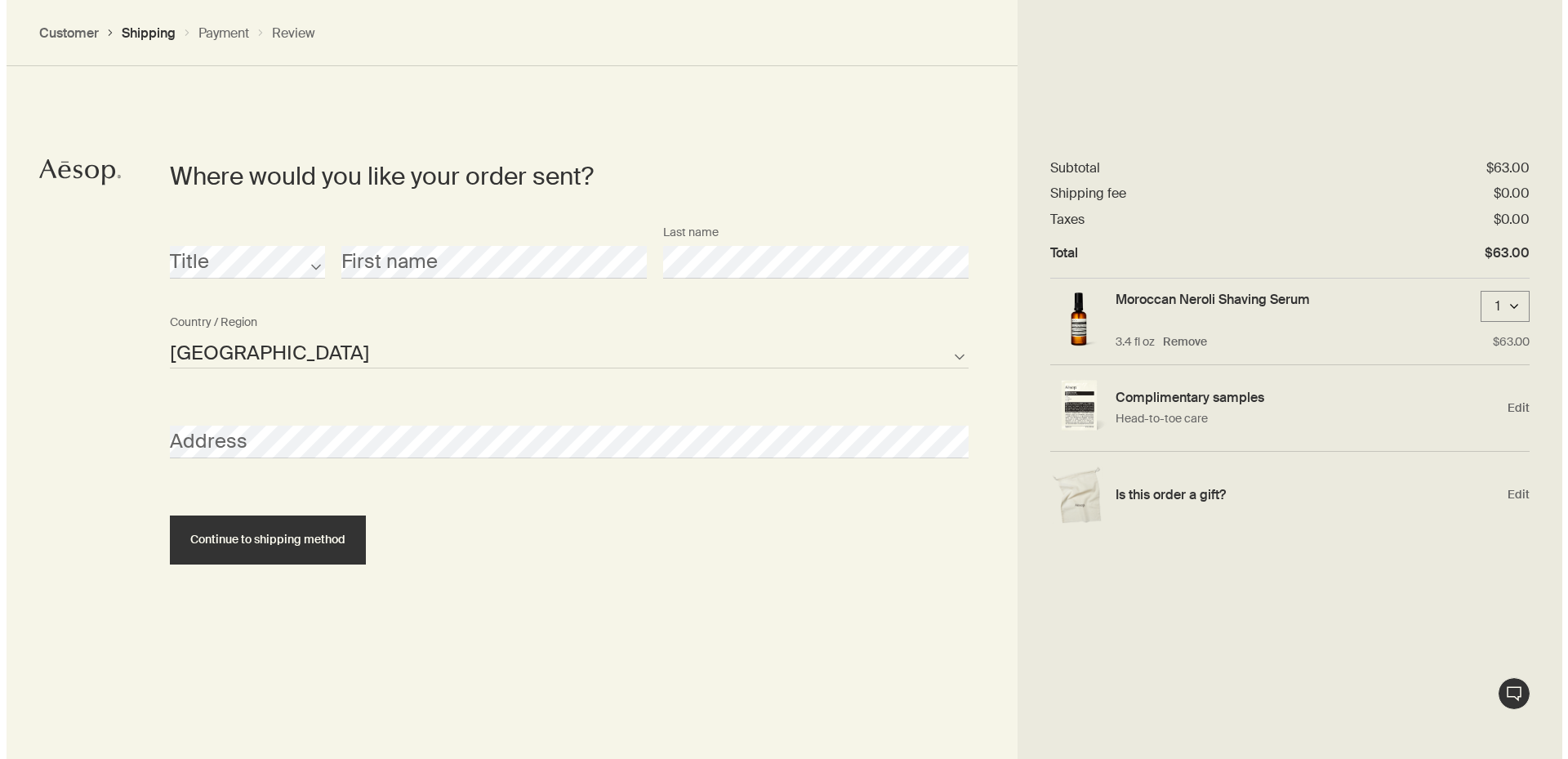
scroll to position [706, 0]
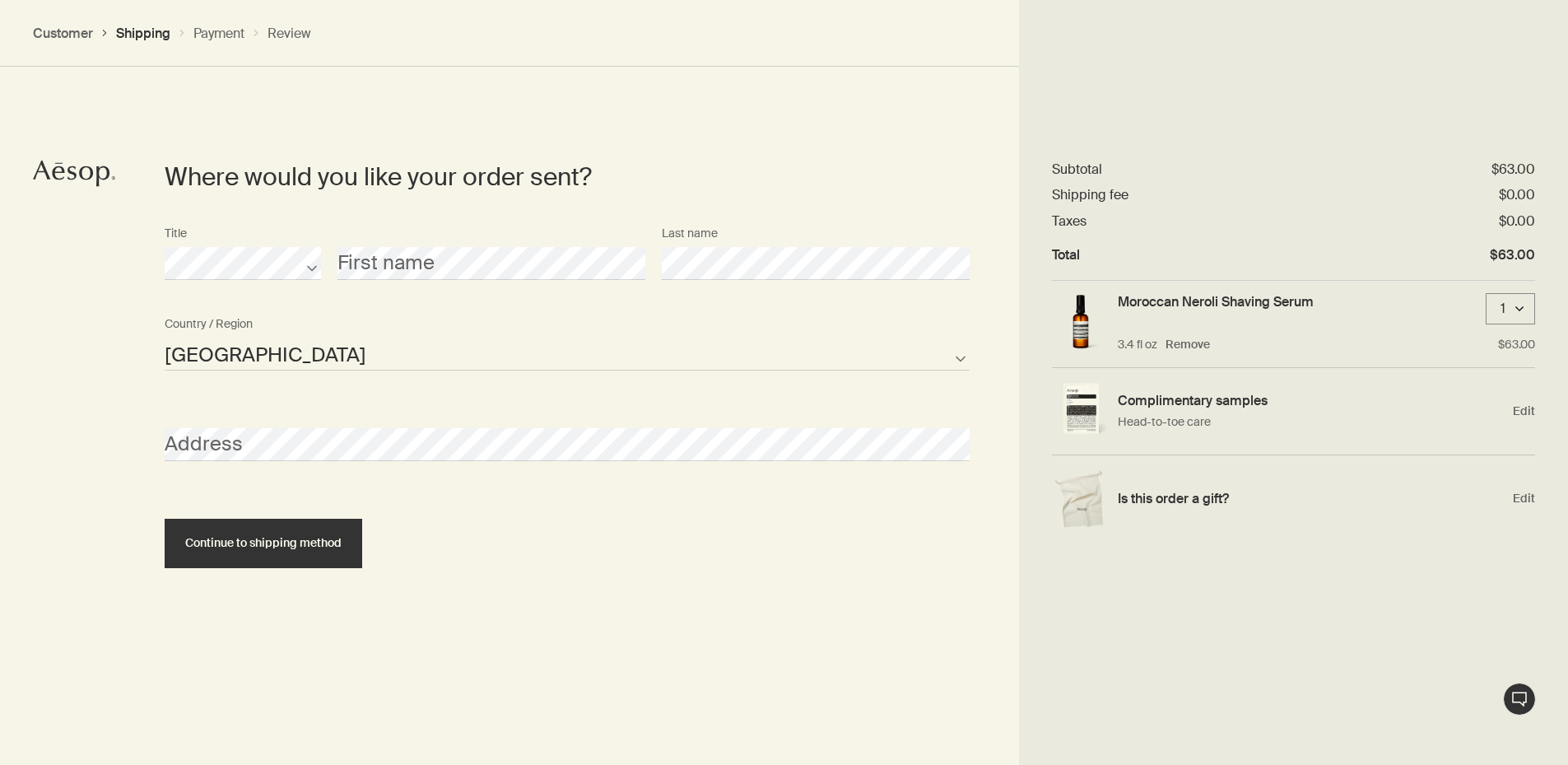
click at [240, 353] on select "[GEOGRAPHIC_DATA] Not listed" at bounding box center [567, 354] width 805 height 33
click at [165, 338] on select "[GEOGRAPHIC_DATA] Not listed" at bounding box center [567, 354] width 805 height 33
click at [193, 346] on select "[GEOGRAPHIC_DATA] Not listed" at bounding box center [567, 354] width 805 height 33
drag, startPoint x: 153, startPoint y: 522, endPoint x: 169, endPoint y: 480, distance: 44.9
click at [149, 524] on section "Where would you like your order sent? Title First name Last name [GEOGRAPHIC_DA…" at bounding box center [567, 434] width 904 height 765
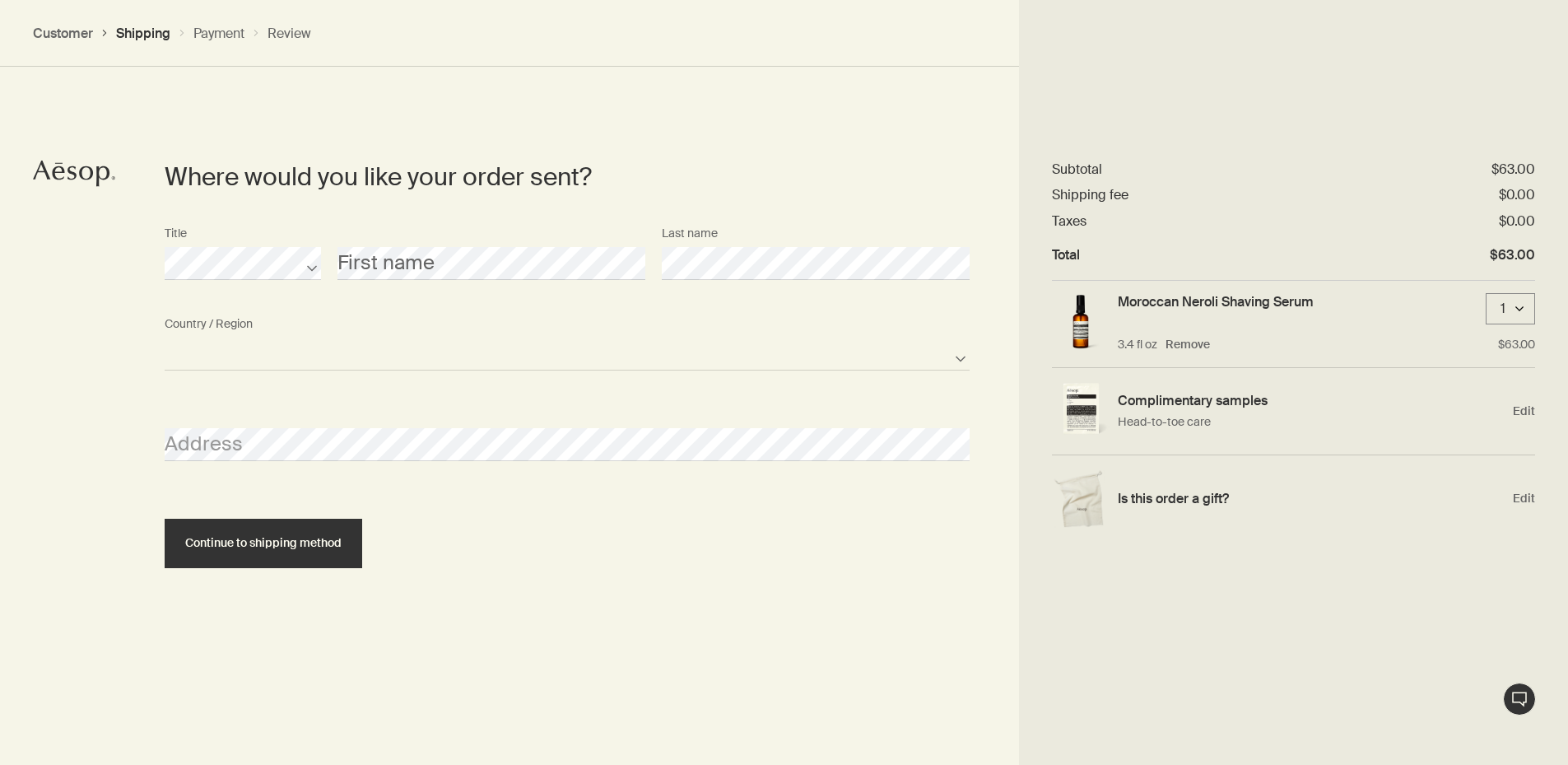
click at [275, 354] on select "[GEOGRAPHIC_DATA] Not listed" at bounding box center [567, 354] width 805 height 33
click at [165, 338] on select "[GEOGRAPHIC_DATA] Not listed" at bounding box center [567, 354] width 805 height 33
click at [222, 462] on div "Address" at bounding box center [567, 444] width 822 height 90
click at [263, 353] on select "[GEOGRAPHIC_DATA] Not listed" at bounding box center [567, 354] width 805 height 33
click at [165, 338] on select "[GEOGRAPHIC_DATA] Not listed" at bounding box center [567, 354] width 805 height 33
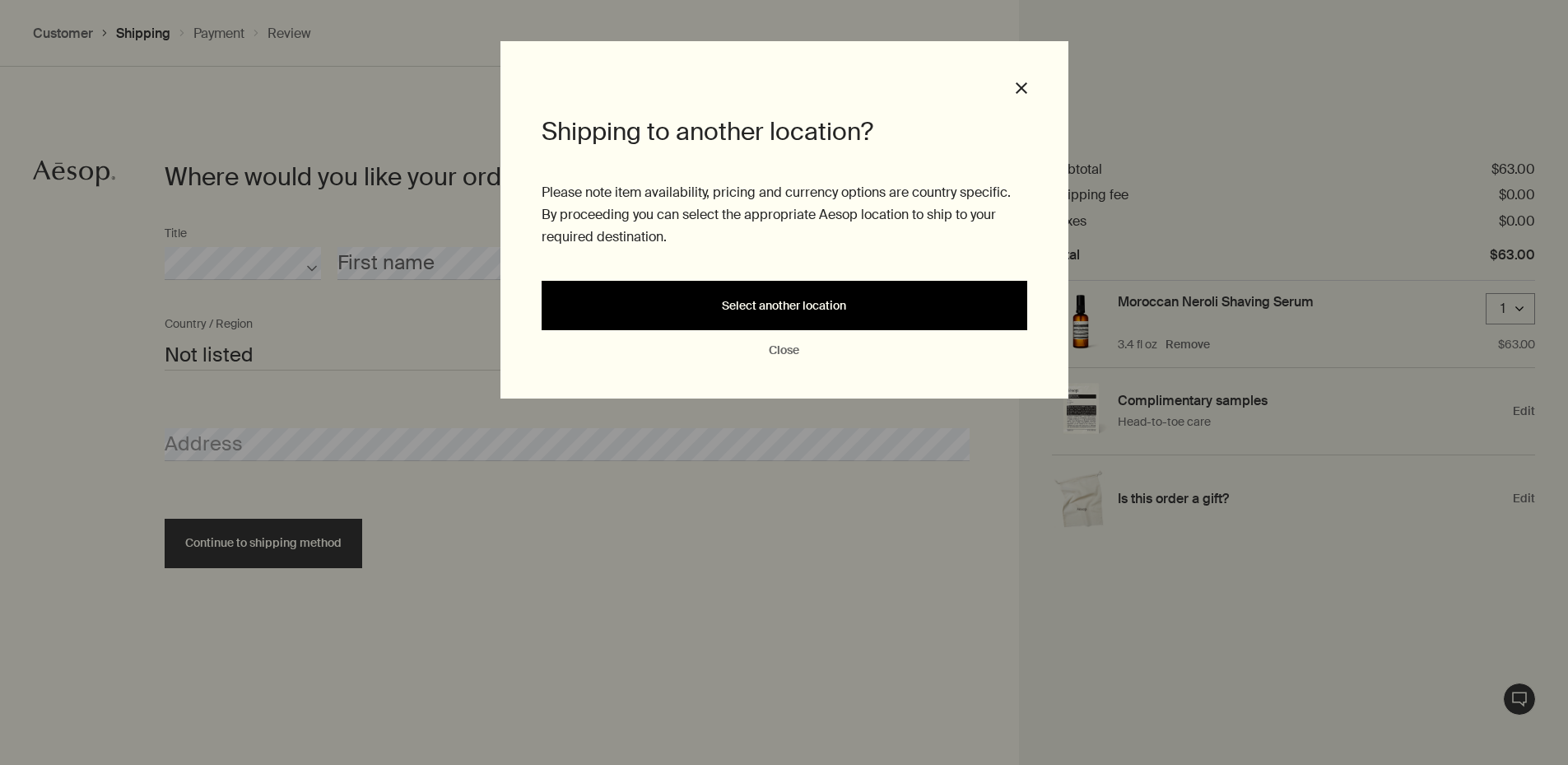
click at [752, 304] on span "Select another location" at bounding box center [784, 305] width 125 height 12
select select "US"
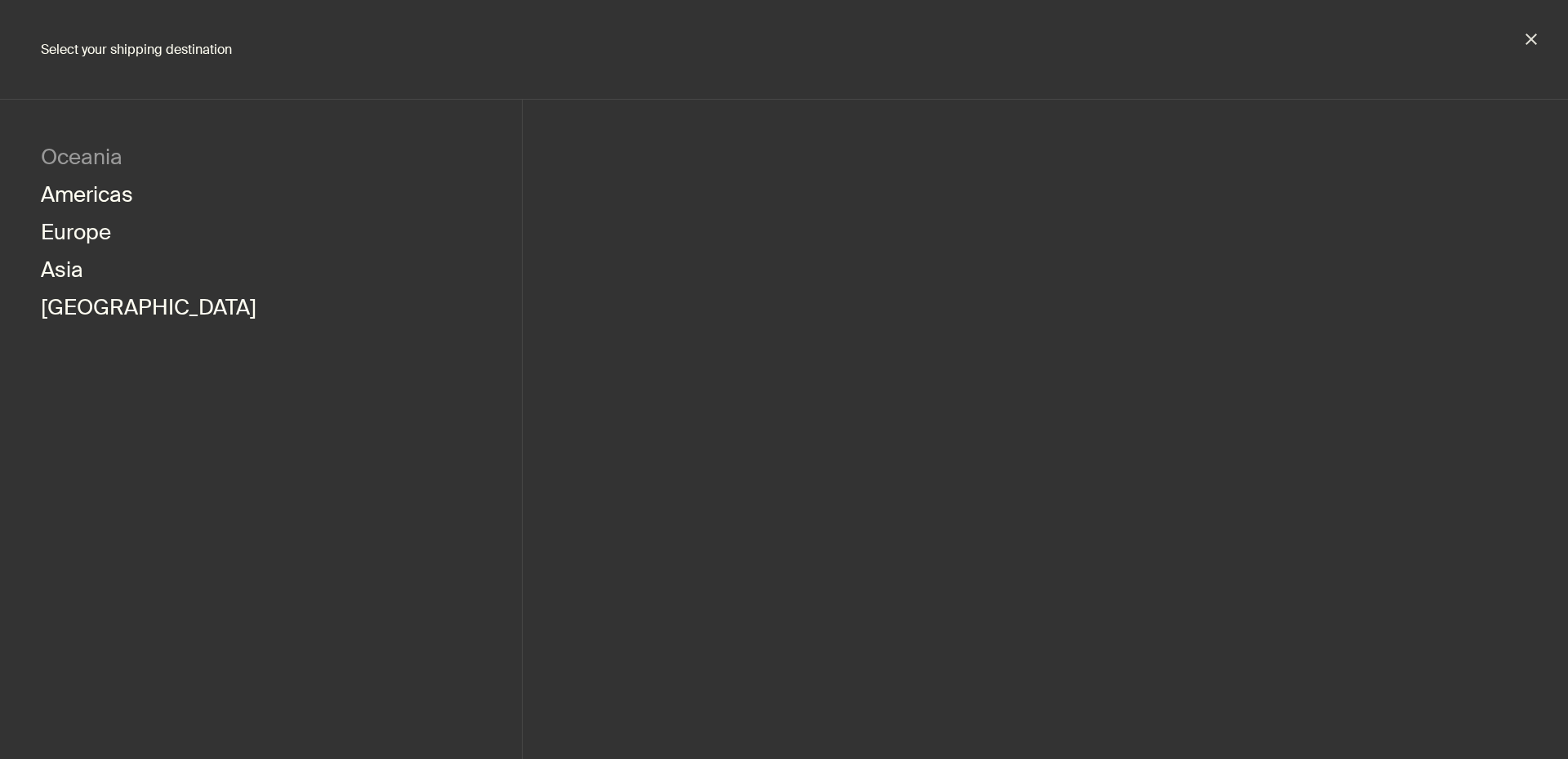
click at [66, 153] on button "Oceania" at bounding box center [81, 159] width 81 height 38
click at [586, 145] on link "[GEOGRAPHIC_DATA]" at bounding box center [671, 159] width 216 height 38
